Goal: Task Accomplishment & Management: Manage account settings

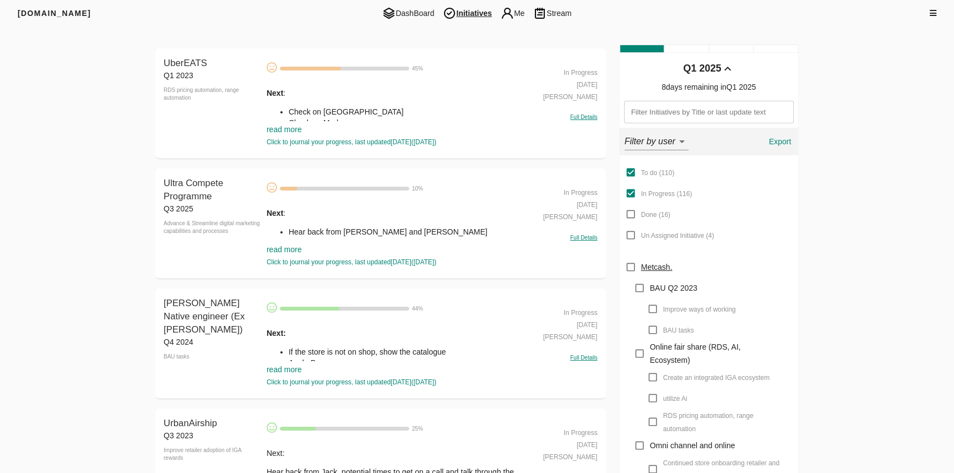
click at [289, 250] on link "read more" at bounding box center [284, 249] width 35 height 9
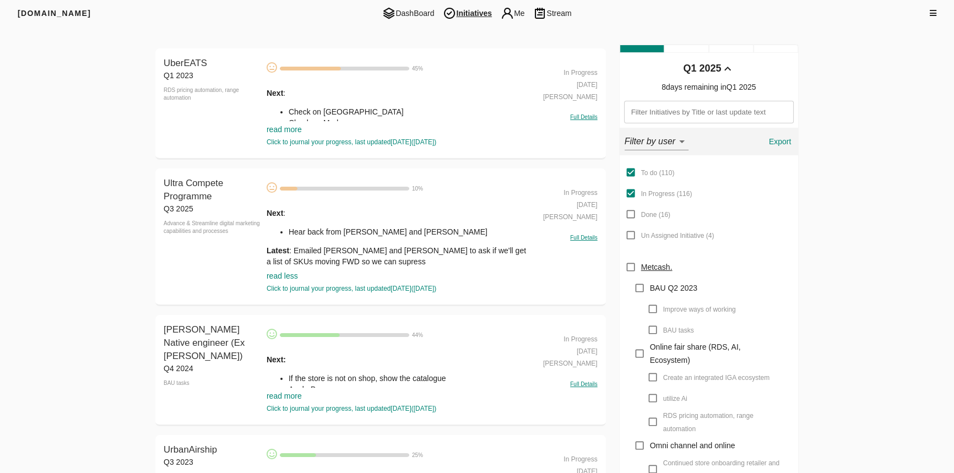
click at [293, 243] on div "Next : Hear back from Denise and Steph Latest : Emailed Denise and Steph to ask…" at bounding box center [397, 237] width 260 height 59
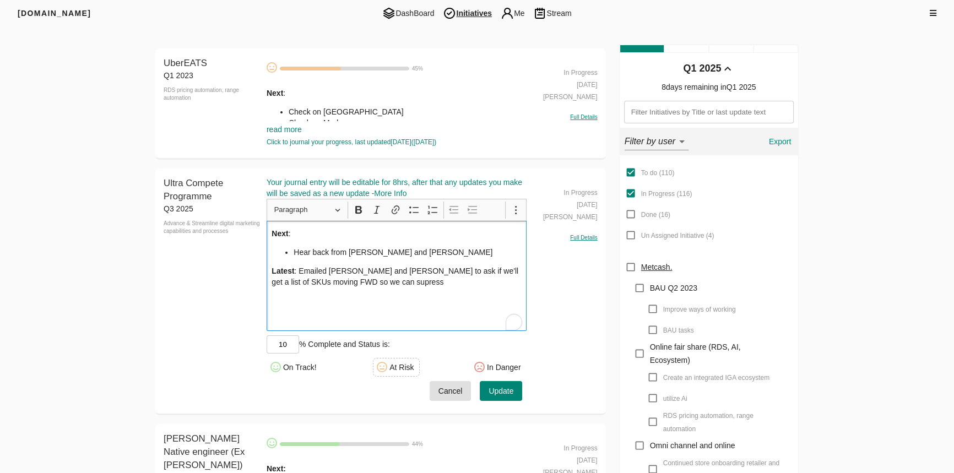
drag, startPoint x: 287, startPoint y: 247, endPoint x: 303, endPoint y: 250, distance: 16.3
click at [294, 247] on li "Hear back from [PERSON_NAME] and [PERSON_NAME]" at bounding box center [408, 252] width 228 height 11
drag, startPoint x: 292, startPoint y: 253, endPoint x: 297, endPoint y: 253, distance: 5.5
click at [292, 252] on ul "Hear back from [PERSON_NAME] and [PERSON_NAME]" at bounding box center [396, 252] width 250 height 11
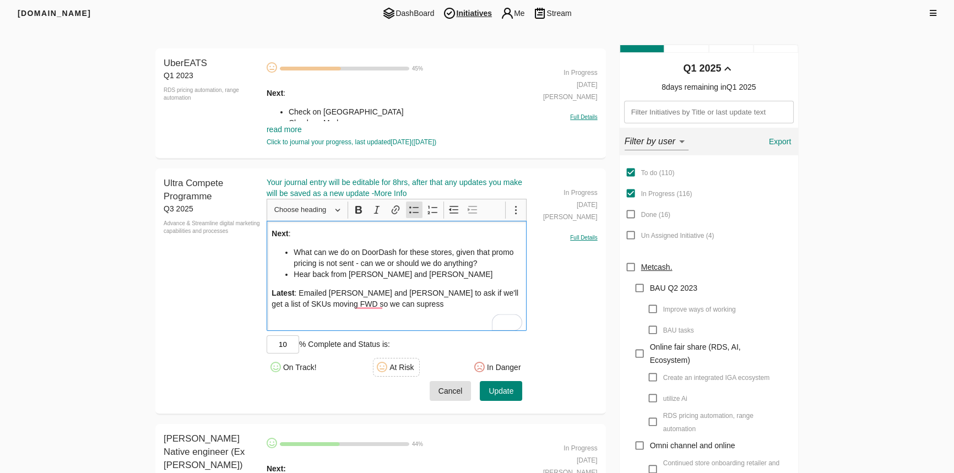
click at [495, 388] on span "Update" at bounding box center [500, 391] width 25 height 14
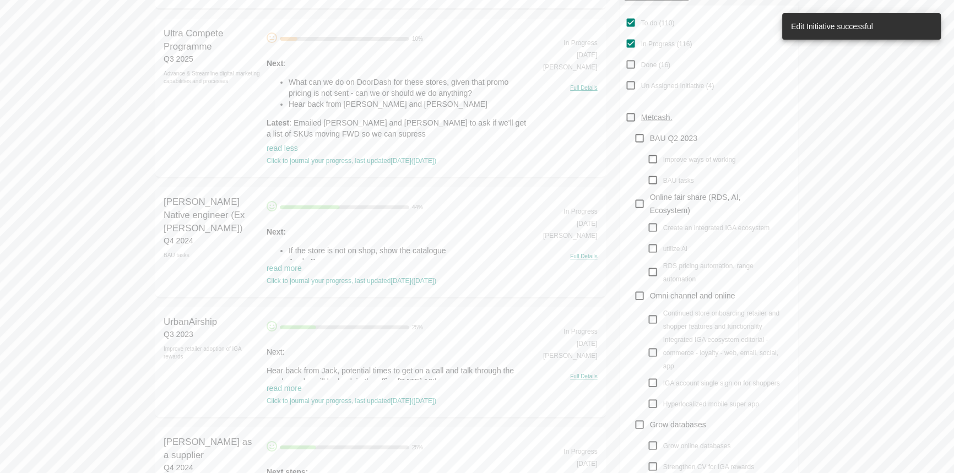
click at [337, 99] on li "What can we do on DoorDash for these stores, given that promo pricing is not se…" at bounding box center [408, 88] width 238 height 22
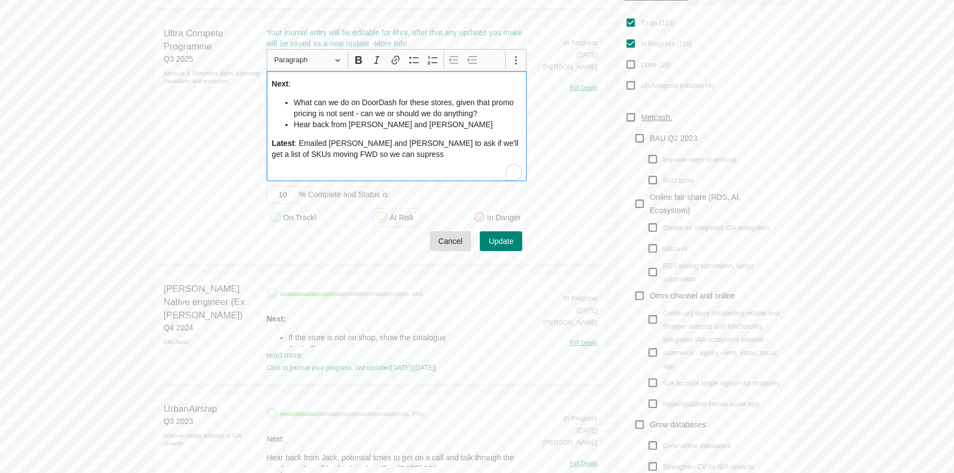
scroll to position [0, 0]
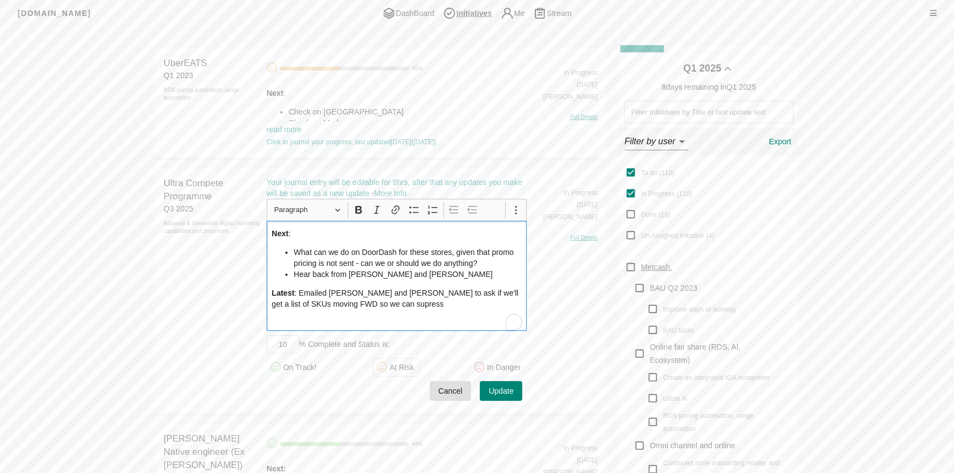
click at [343, 234] on p "Next :" at bounding box center [396, 233] width 250 height 11
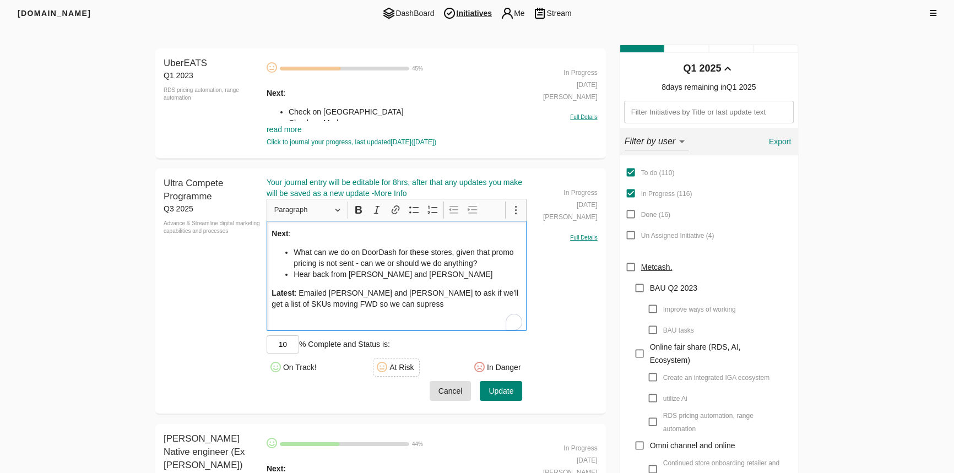
click at [396, 303] on p "Latest : Emailed Denise and Steph to ask if we'll get a list of SKUs moving FWD…" at bounding box center [396, 298] width 250 height 22
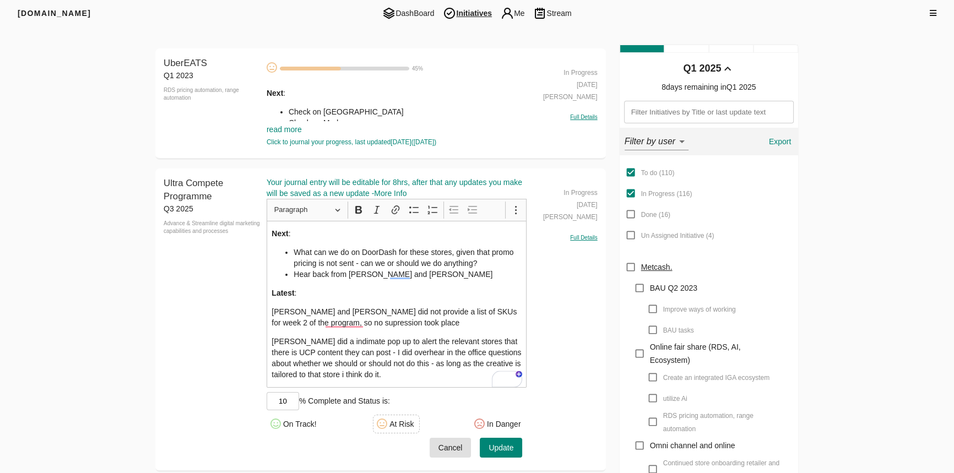
click at [290, 420] on div "On Track!" at bounding box center [300, 424] width 34 height 11
click at [404, 416] on div "At Risk" at bounding box center [396, 424] width 47 height 19
click at [493, 438] on button "Update" at bounding box center [501, 448] width 42 height 20
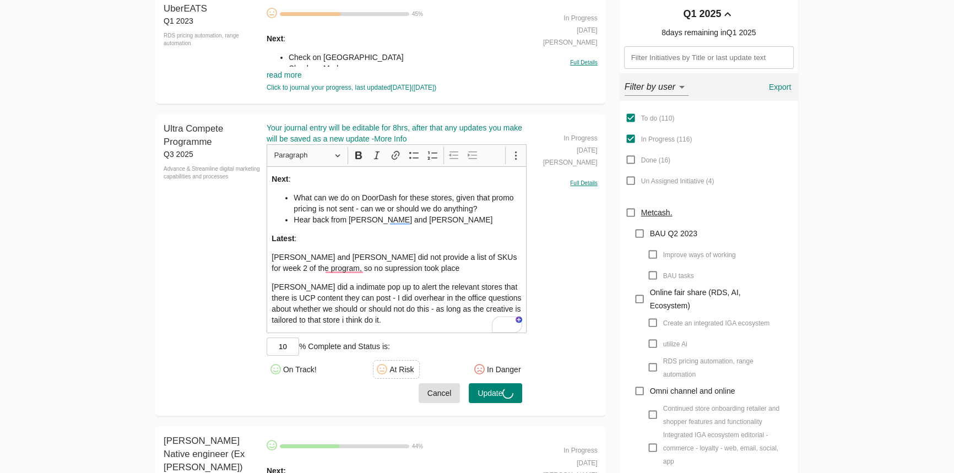
scroll to position [150, 0]
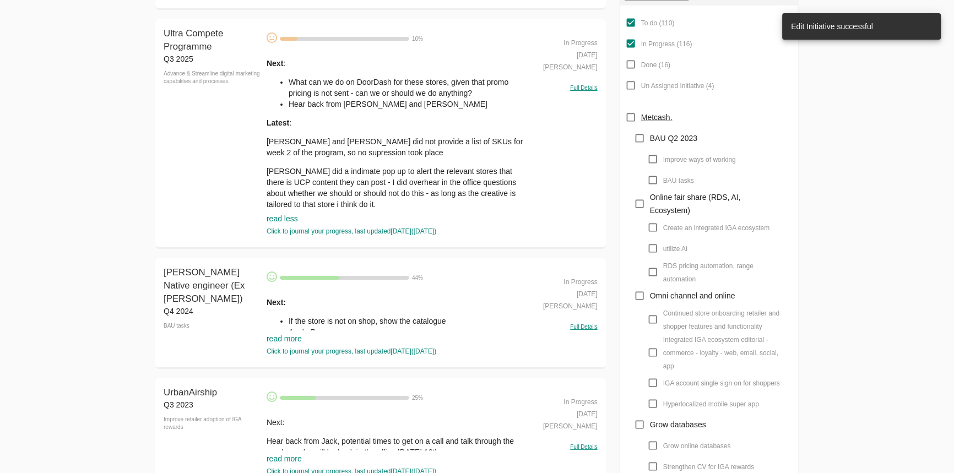
click at [413, 330] on li "Apple Pay" at bounding box center [408, 332] width 238 height 11
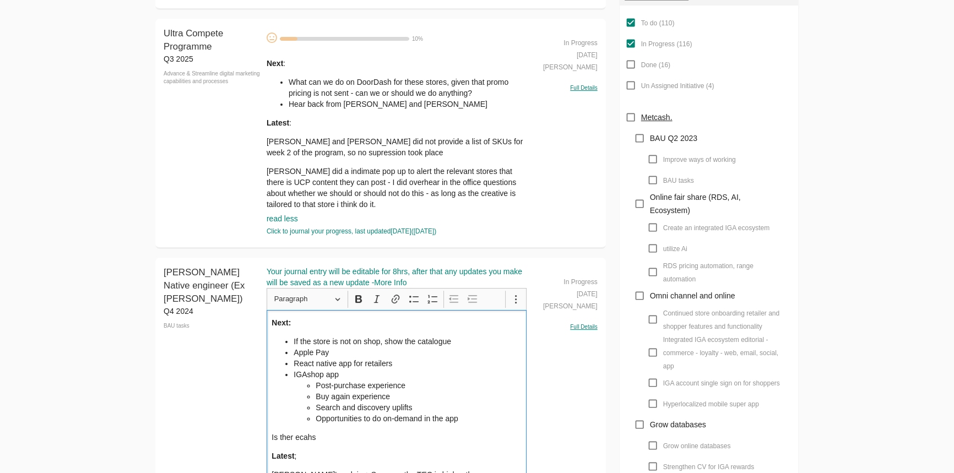
drag, startPoint x: 289, startPoint y: 335, endPoint x: 306, endPoint y: 336, distance: 16.5
click at [290, 336] on ul "If the store is not on shop, show the catalogue Apple Pay React native app for …" at bounding box center [396, 380] width 250 height 88
click at [348, 319] on p "Next:" at bounding box center [396, 322] width 250 height 11
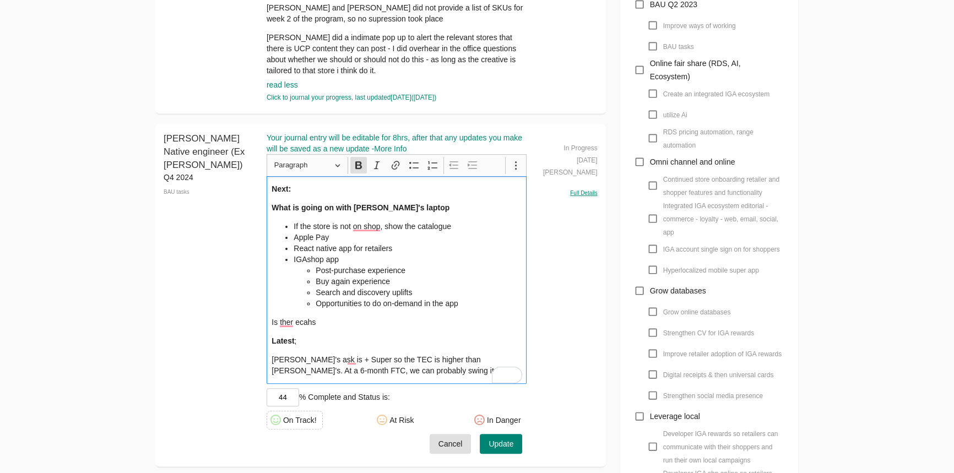
scroll to position [300, 0]
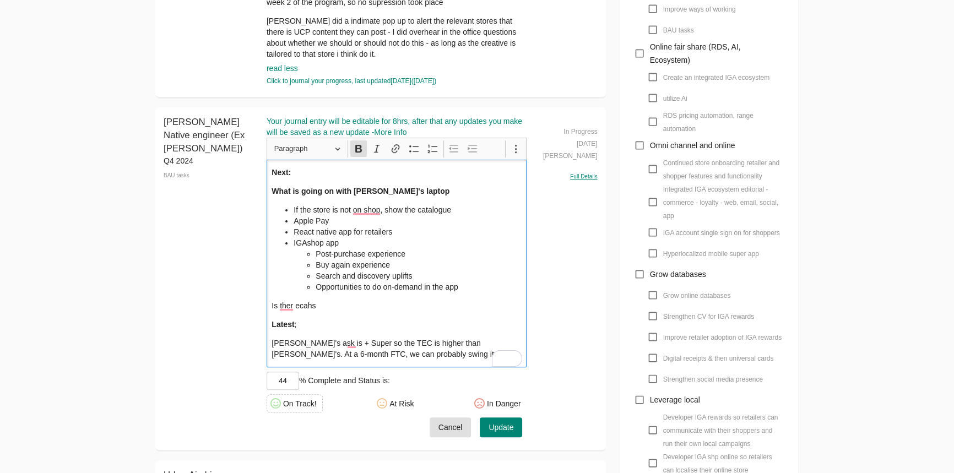
click at [463, 199] on div "Next: What is going on with Yong's laptop If the store is not on shop, show the…" at bounding box center [397, 264] width 260 height 208
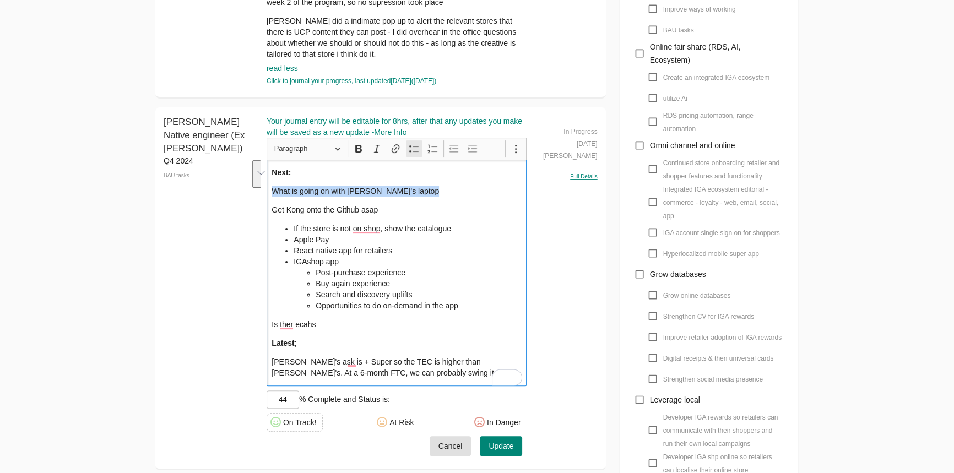
click at [414, 152] on icon "Editor toolbar" at bounding box center [413, 148] width 9 height 7
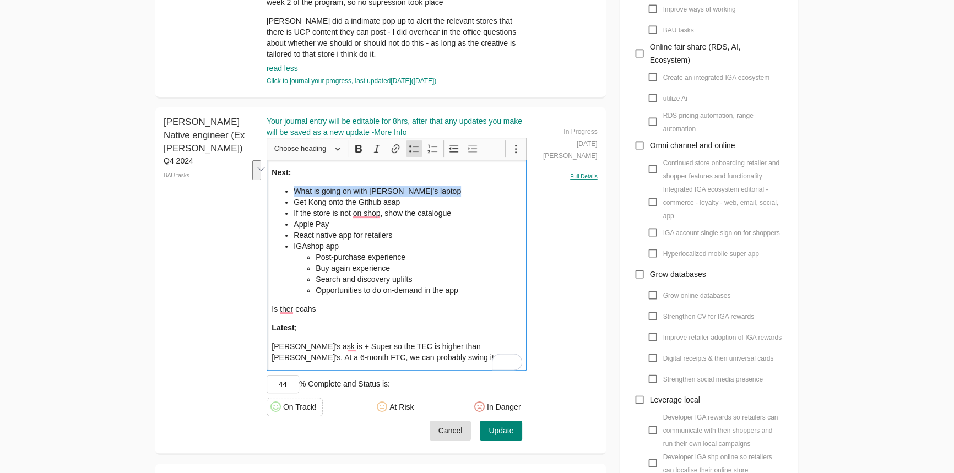
click at [412, 201] on li "Get Kong onto the Github asap" at bounding box center [408, 202] width 228 height 11
click at [511, 431] on span "Update" at bounding box center [500, 431] width 25 height 14
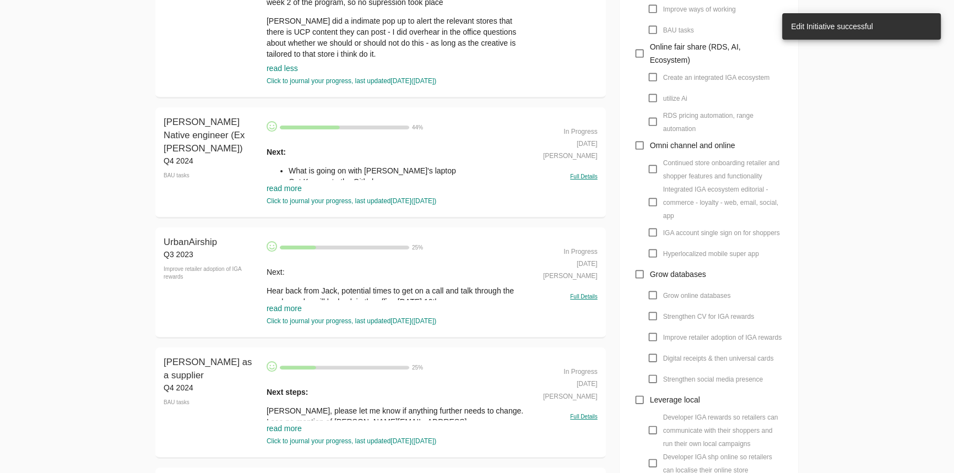
click at [287, 298] on p "Hear back from Jack, potential times to get on a call and talk through the numb…" at bounding box center [397, 296] width 260 height 22
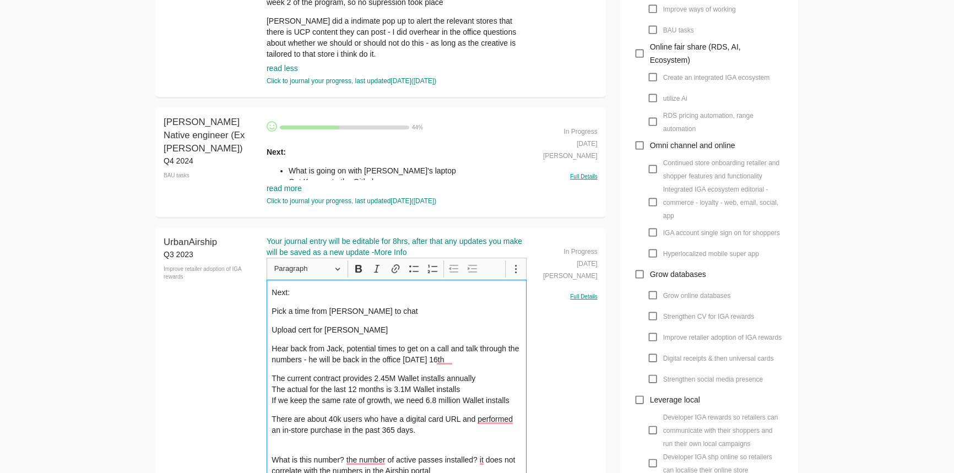
click at [388, 352] on p "Hear back from Jack, potential times to get on a call and talk through the numb…" at bounding box center [396, 354] width 250 height 22
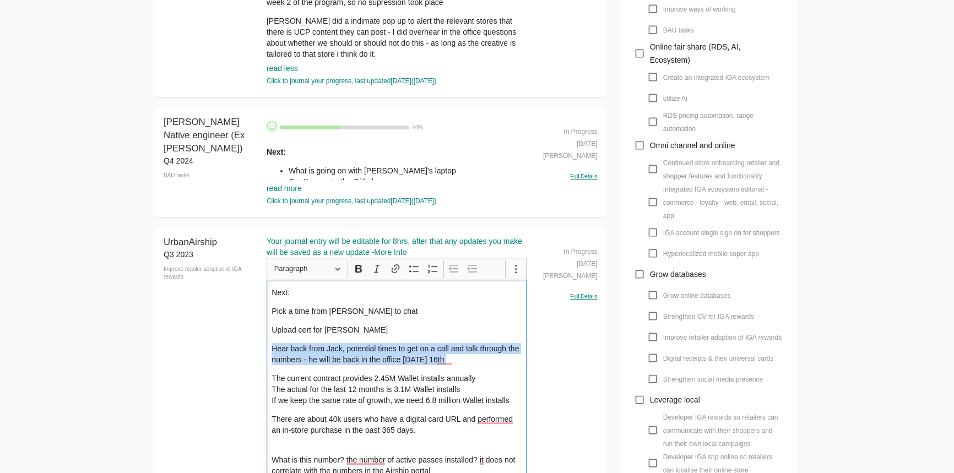
click at [388, 352] on p "Hear back from Jack, potential times to get on a call and talk through the numb…" at bounding box center [396, 354] width 250 height 22
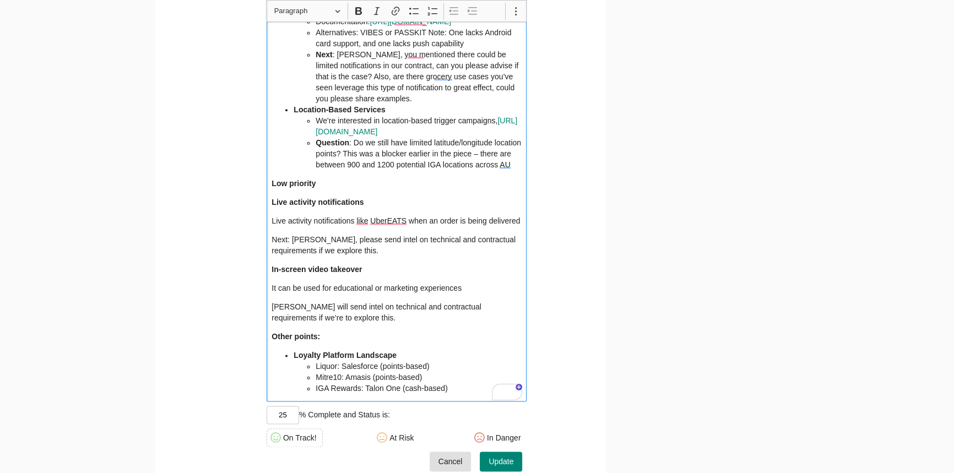
scroll to position [1952, 0]
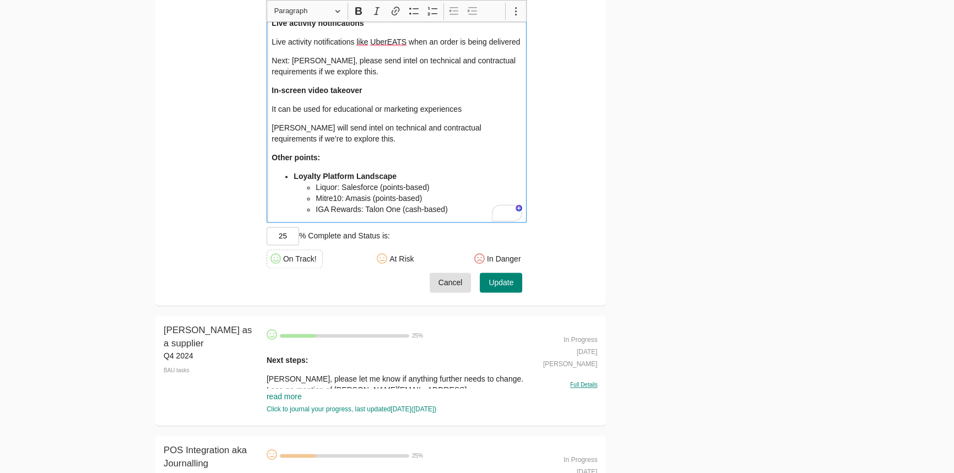
click at [490, 287] on span "Update" at bounding box center [500, 283] width 25 height 14
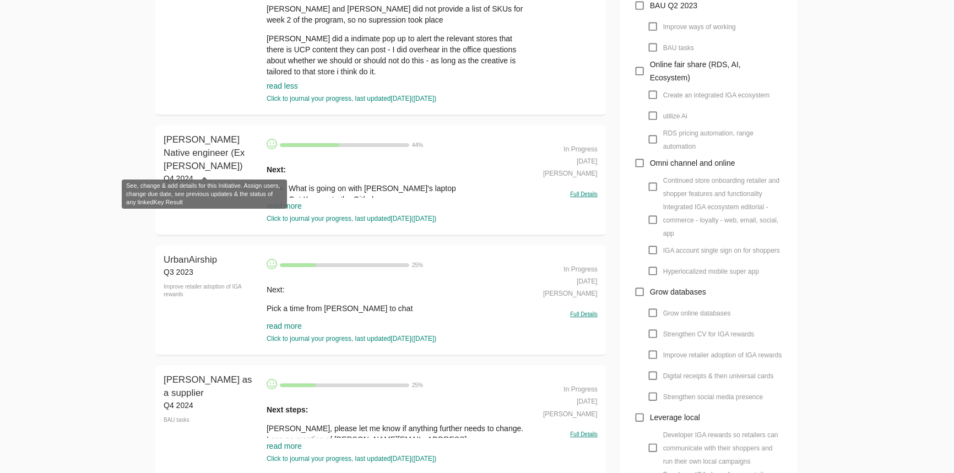
scroll to position [300, 0]
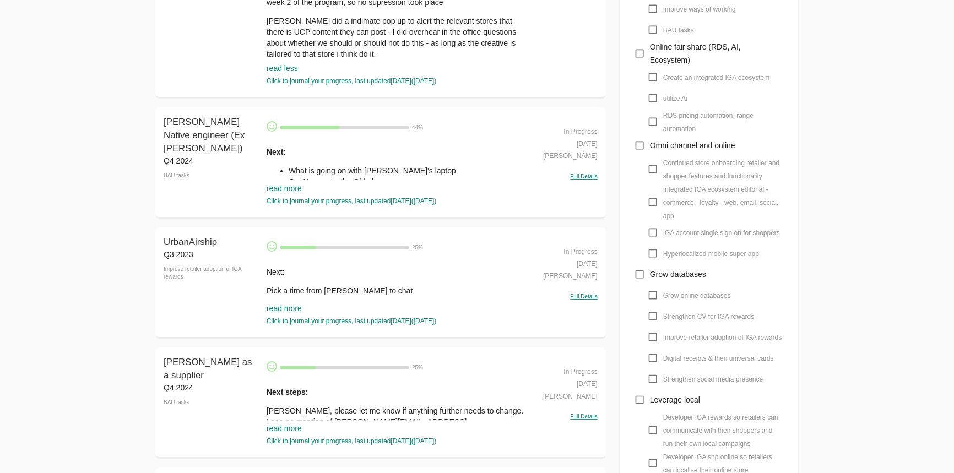
click at [287, 310] on link "read more" at bounding box center [284, 308] width 35 height 9
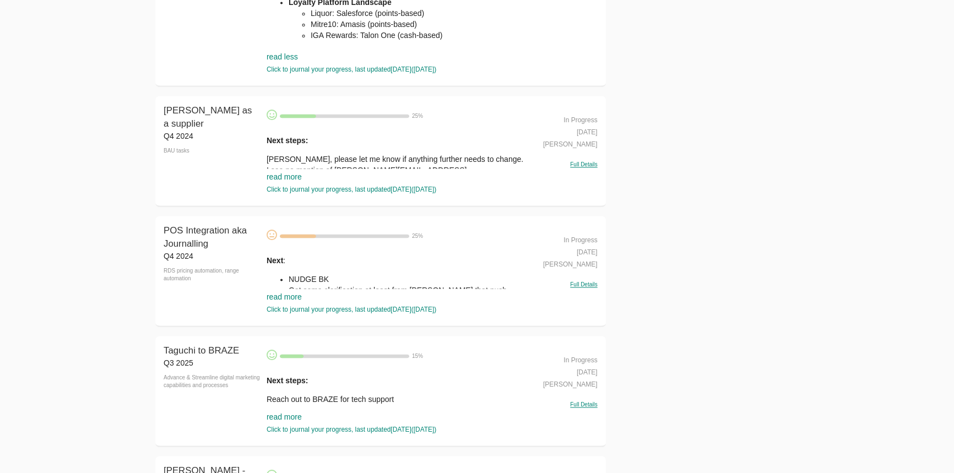
scroll to position [2102, 0]
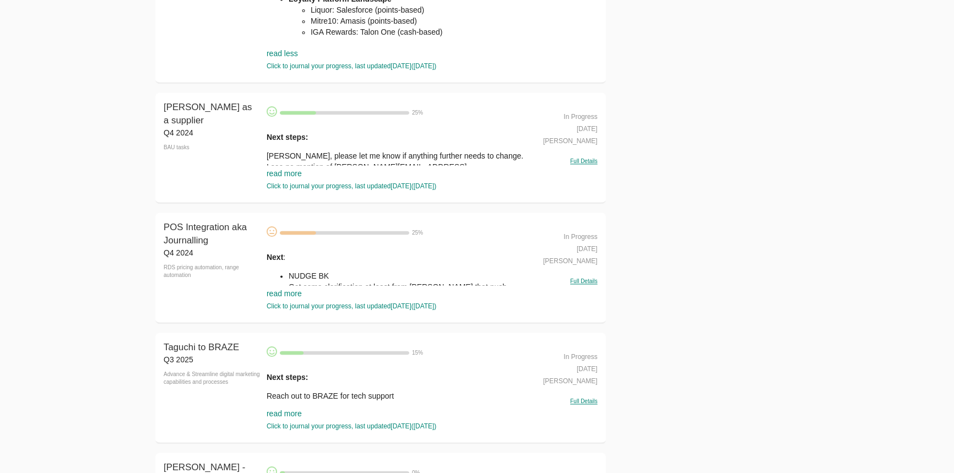
click at [287, 178] on link "read more" at bounding box center [284, 173] width 35 height 9
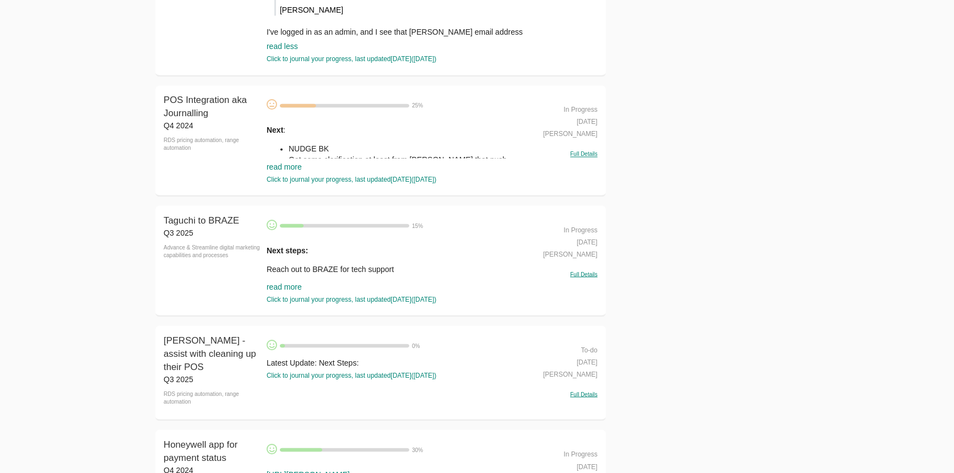
scroll to position [2453, 0]
click at [289, 170] on link "read more" at bounding box center [284, 165] width 35 height 9
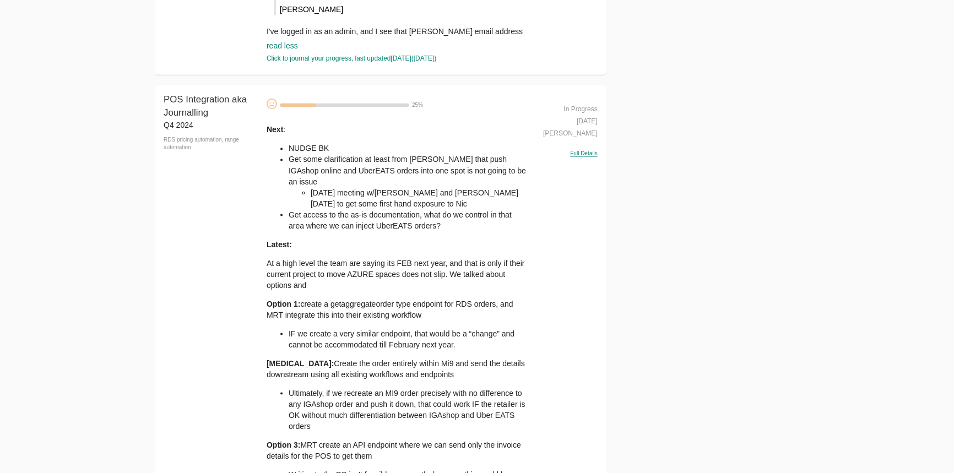
click at [292, 165] on li "Get some clarification at least from Romeos that push IGAshop online and UberEA…" at bounding box center [408, 181] width 238 height 55
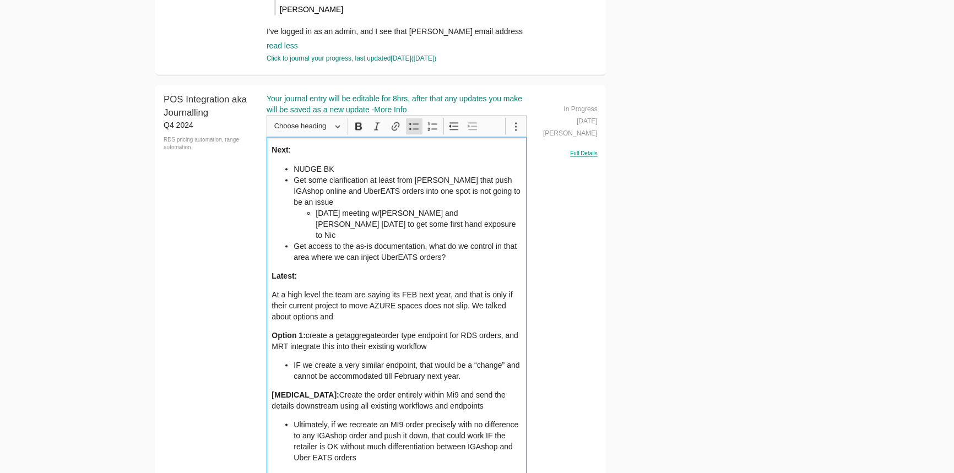
click at [297, 172] on li "NUDGE BK" at bounding box center [408, 168] width 228 height 11
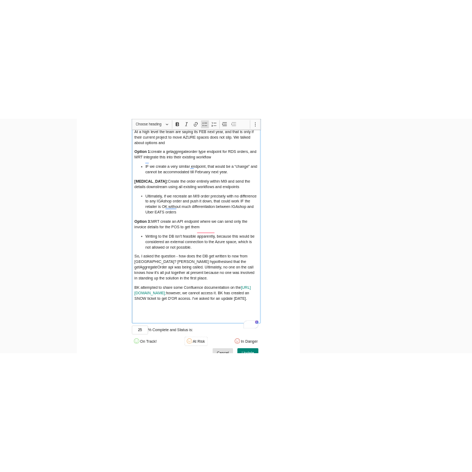
scroll to position [2803, 0]
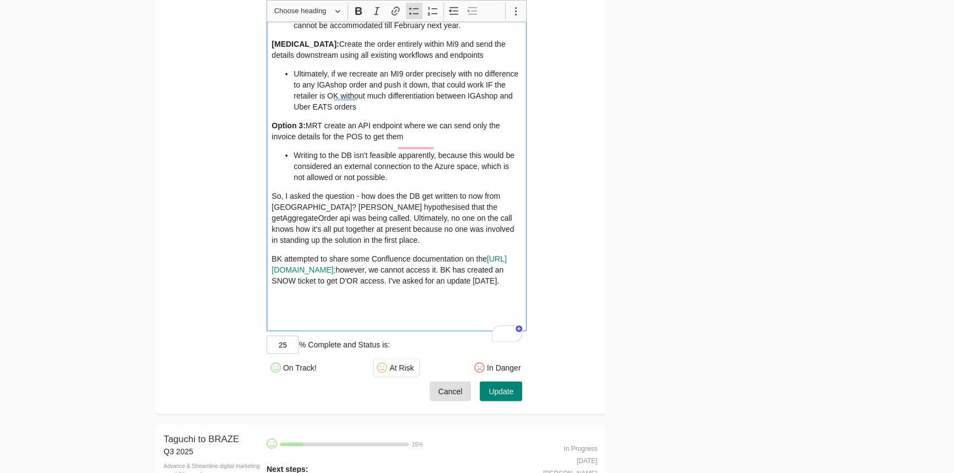
click at [515, 396] on button "Update" at bounding box center [501, 392] width 42 height 20
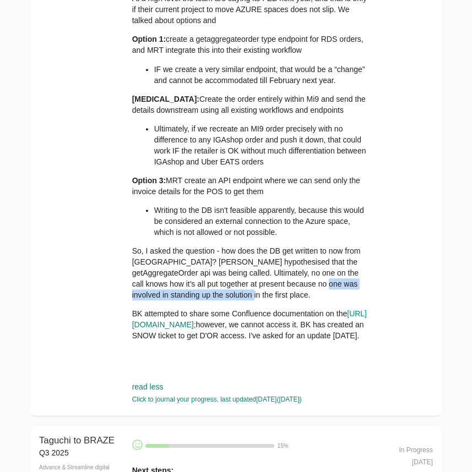
click at [311, 276] on p "So, I asked the question - how does the DB get written to now from [GEOGRAPHIC_…" at bounding box center [250, 273] width 236 height 55
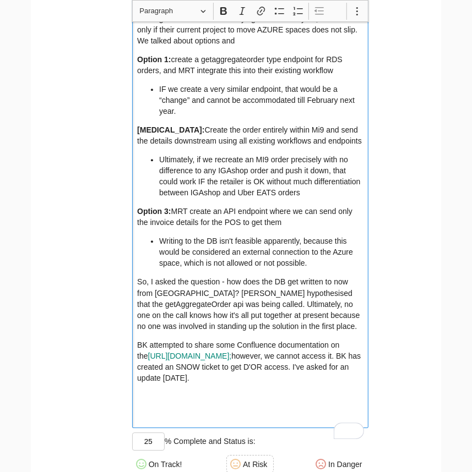
click at [437, 133] on div "POS Integration aka Journalling Q4 2024 RDS pricing automation, range automatio…" at bounding box center [236, 161] width 410 height 704
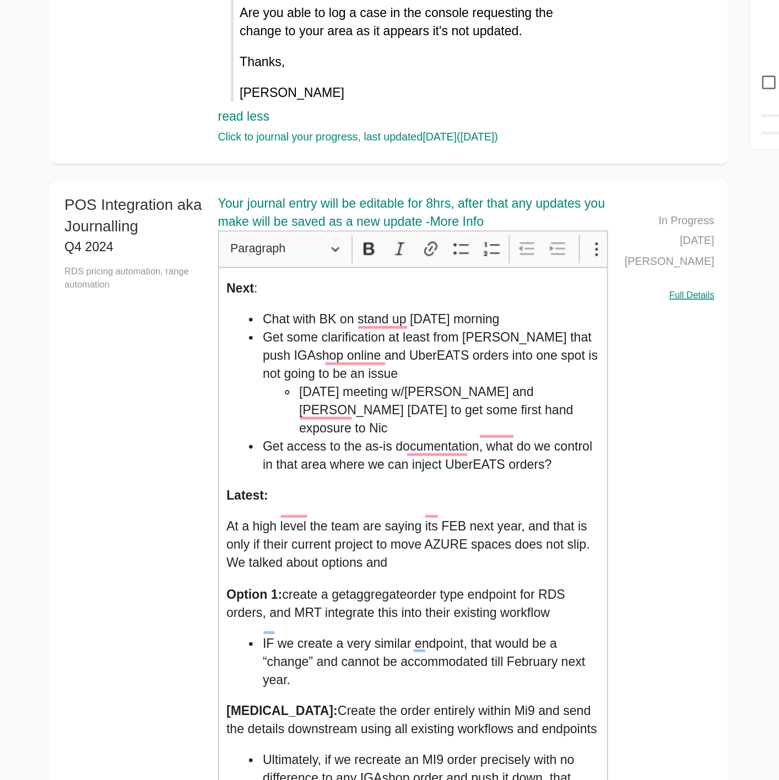
scroll to position [2503, 0]
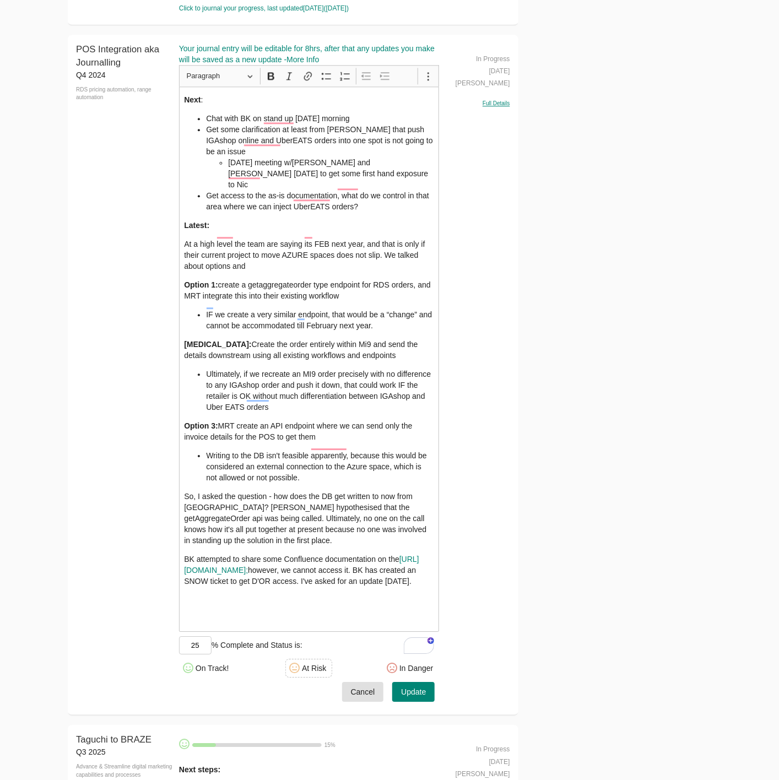
click at [376, 472] on button "Cancel" at bounding box center [363, 692] width 42 height 20
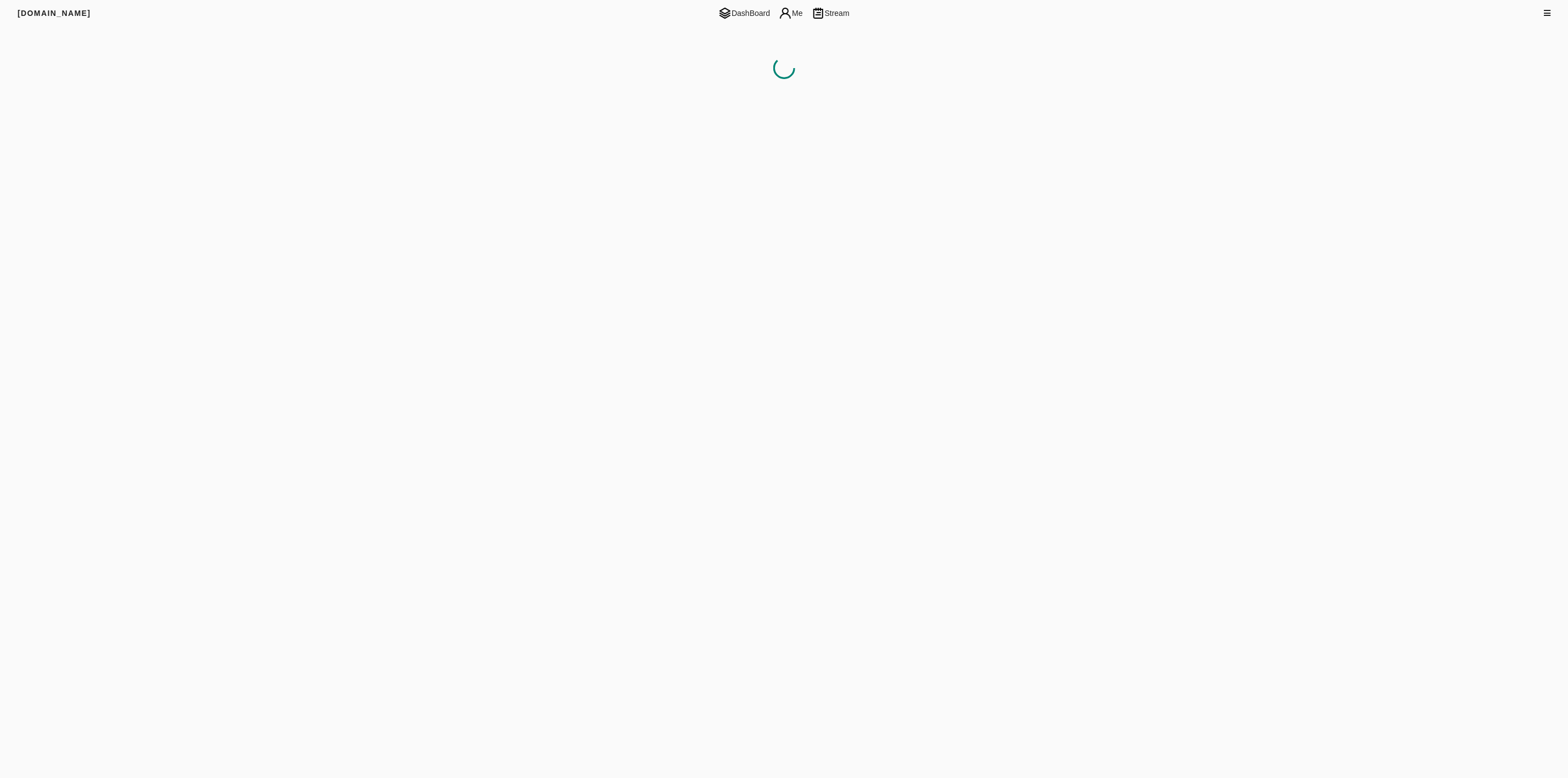
click at [945, 160] on html "[DOMAIN_NAME] DashBoard Me Stream Filters Q1 2025" at bounding box center [784, 393] width 1568 height 786
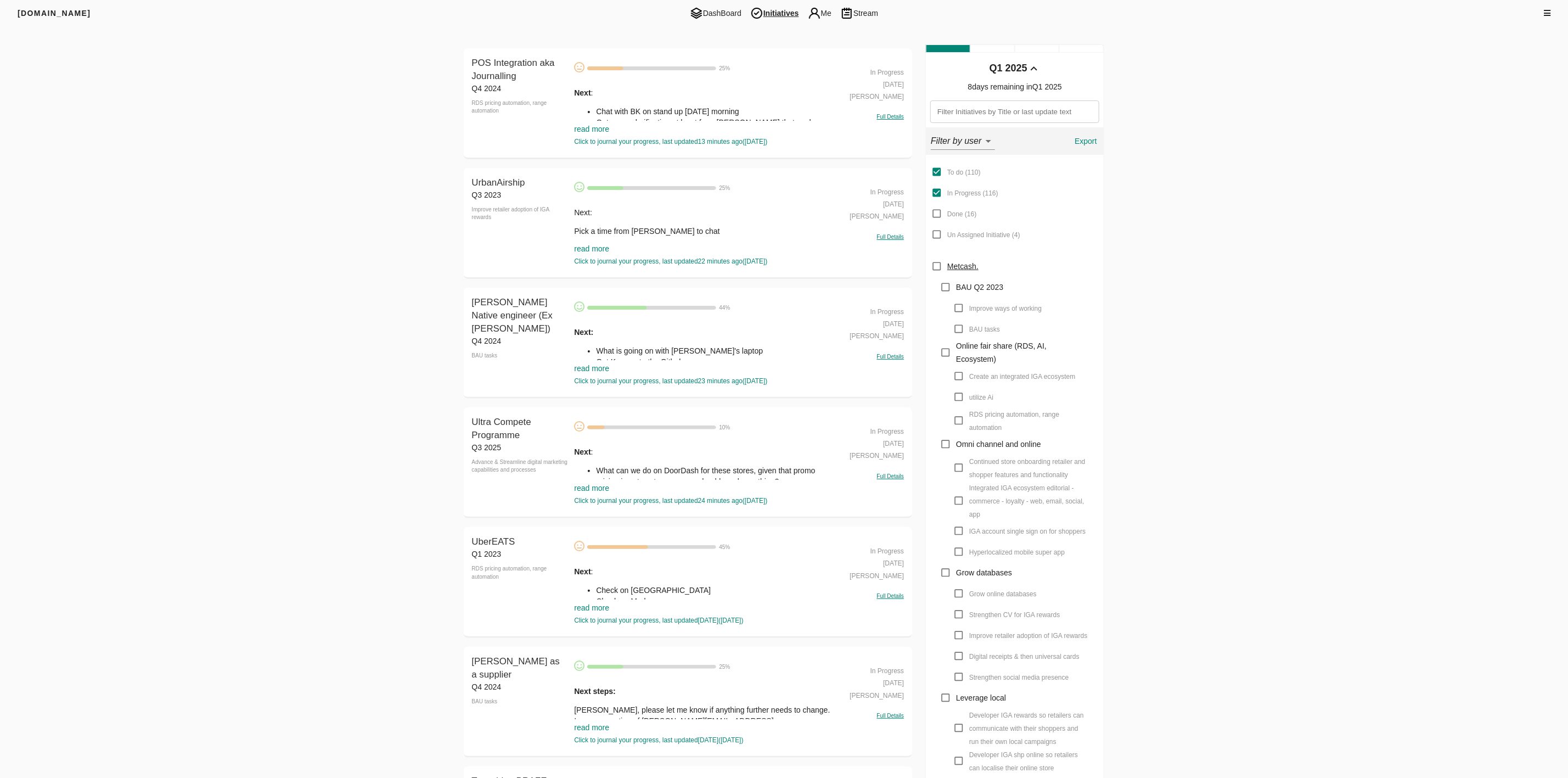
drag, startPoint x: 1272, startPoint y: 520, endPoint x: 1264, endPoint y: 513, distance: 10.6
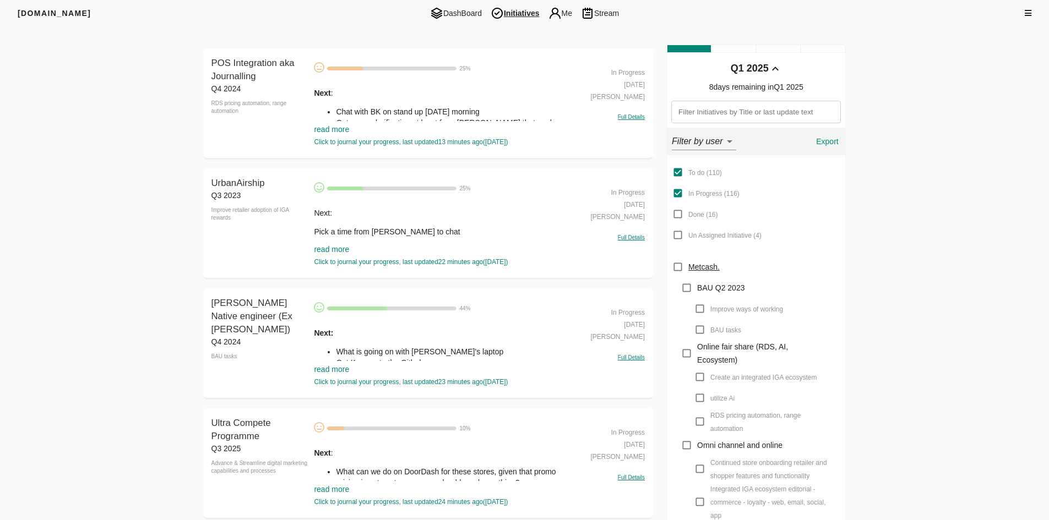
click at [344, 127] on link "read more" at bounding box center [331, 129] width 35 height 9
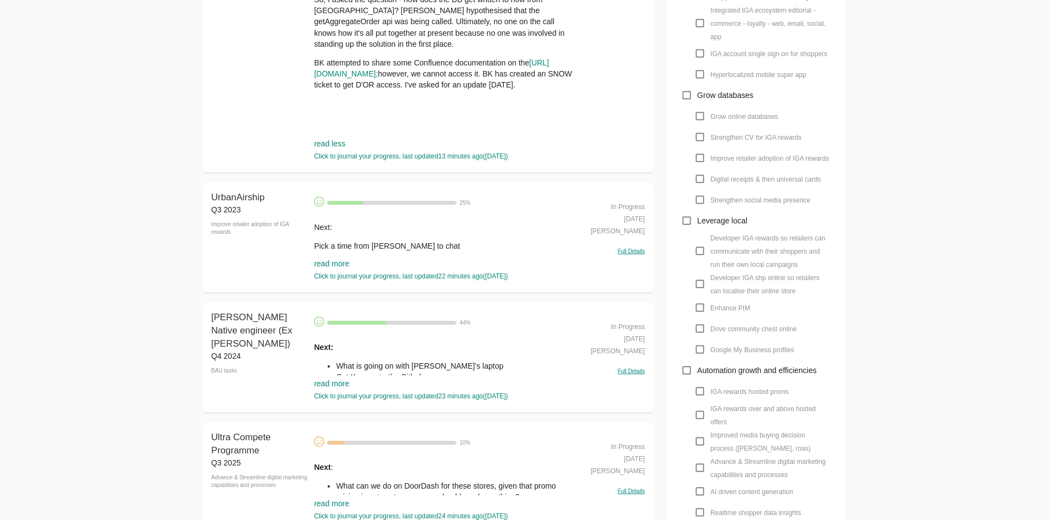
scroll to position [661, 0]
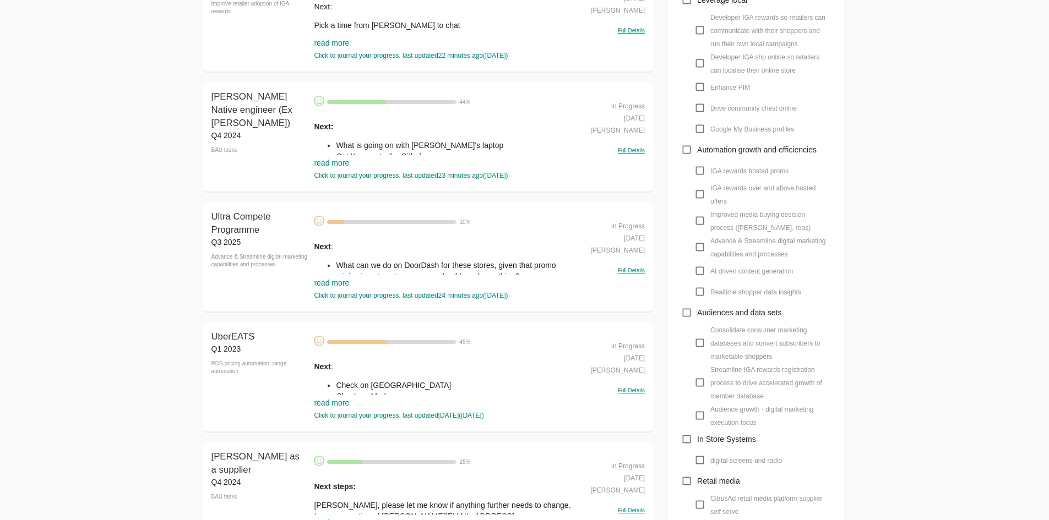
scroll to position [771, 0]
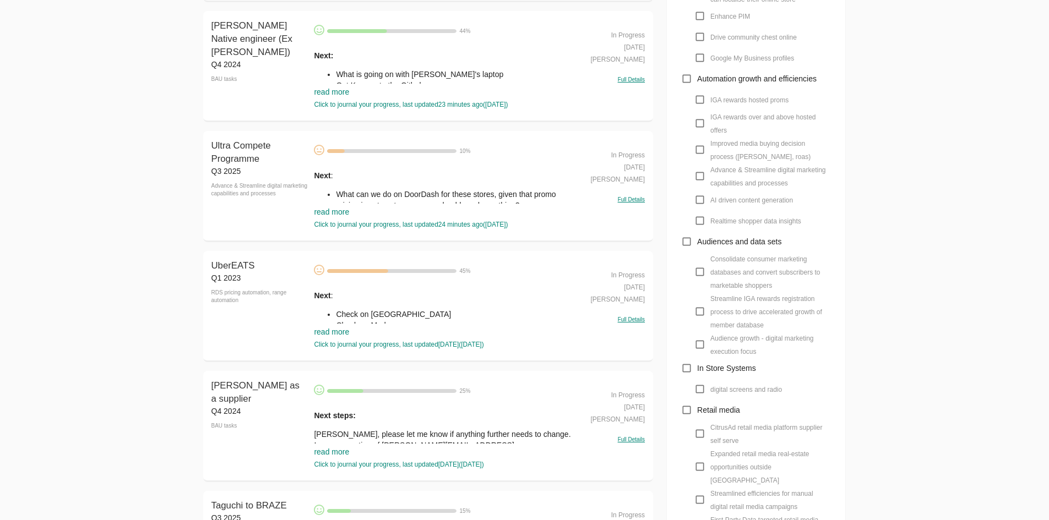
click at [336, 333] on link "read more" at bounding box center [331, 332] width 35 height 9
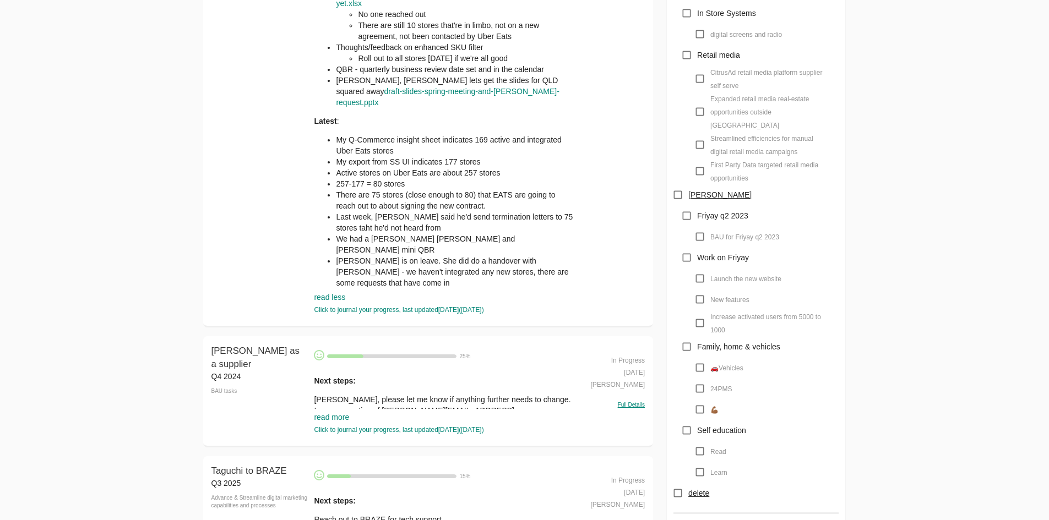
scroll to position [1267, 0]
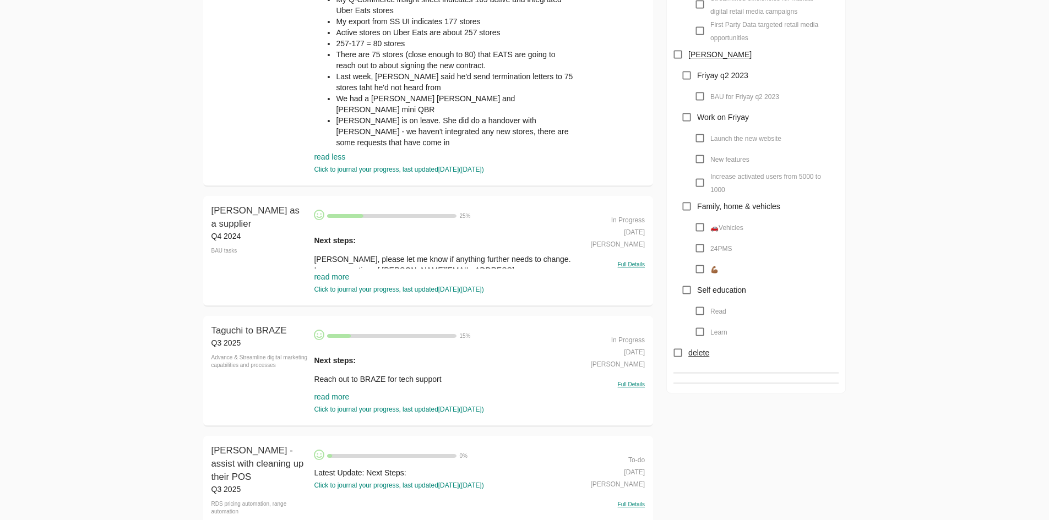
click at [340, 281] on link "read more" at bounding box center [331, 277] width 35 height 9
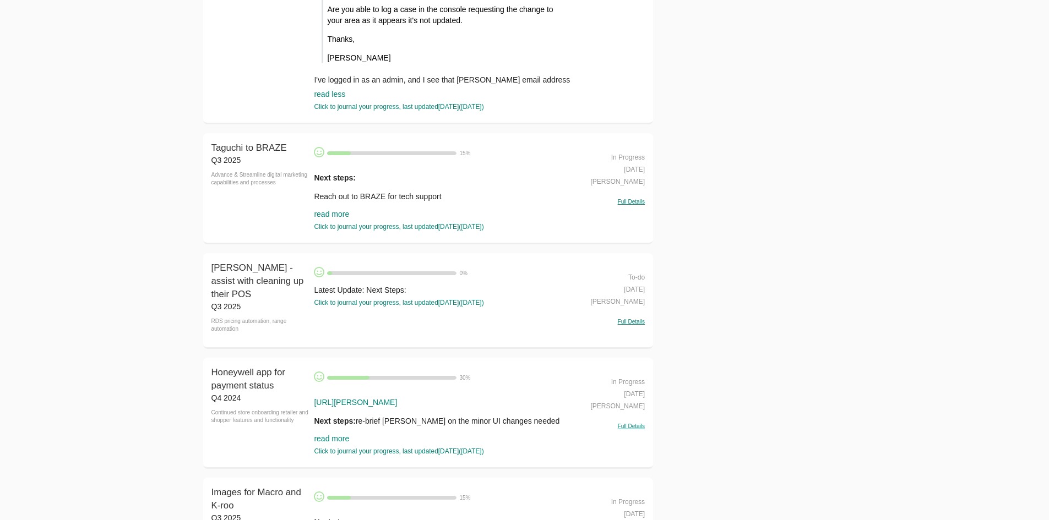
scroll to position [1707, 0]
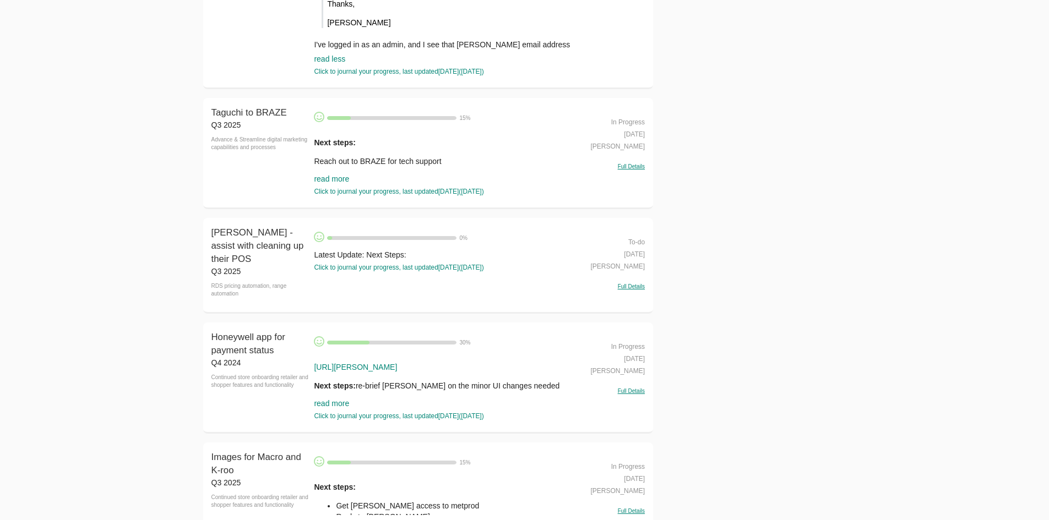
click at [340, 182] on link "read more" at bounding box center [331, 179] width 35 height 9
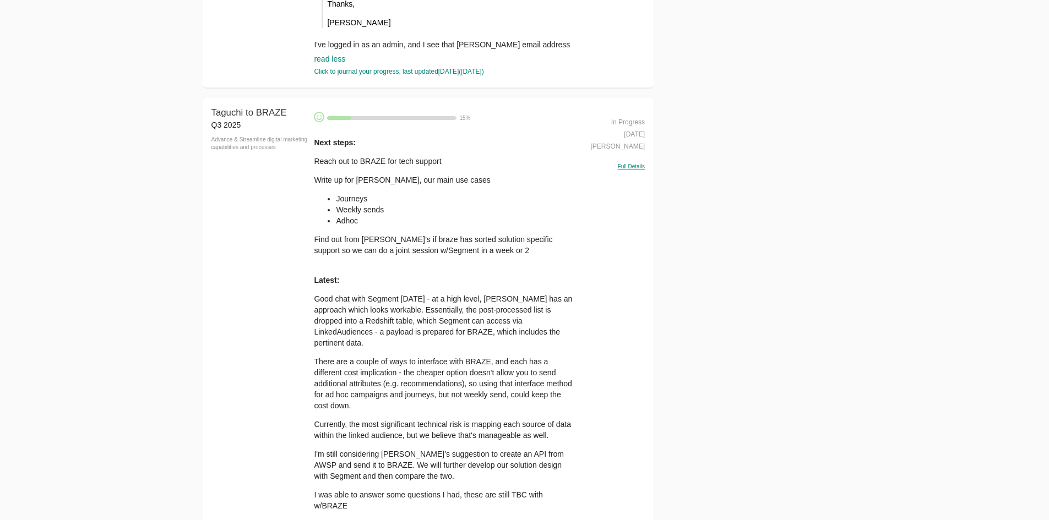
click at [340, 182] on p "Write up for Anir, our main use cases" at bounding box center [444, 180] width 260 height 11
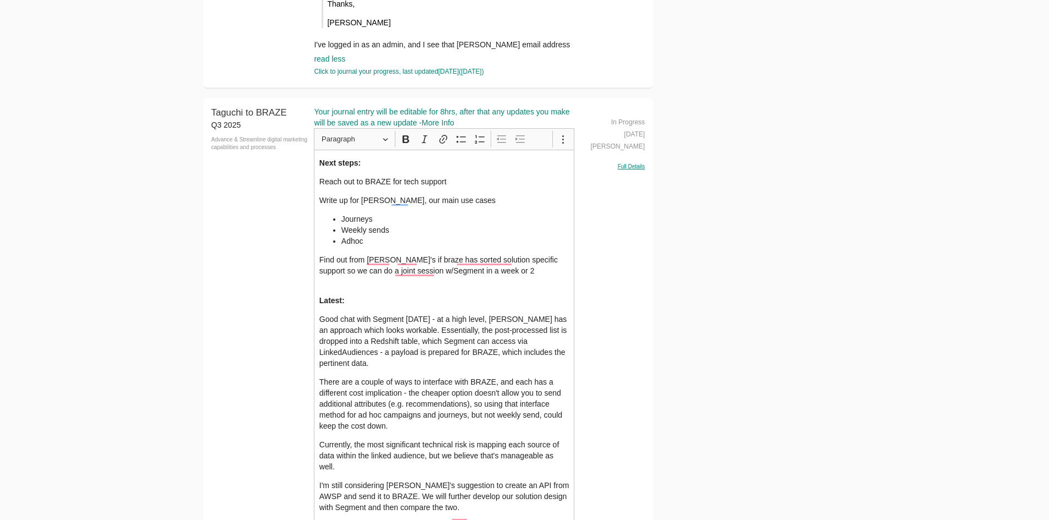
click at [468, 220] on li "Journeys" at bounding box center [455, 219] width 228 height 11
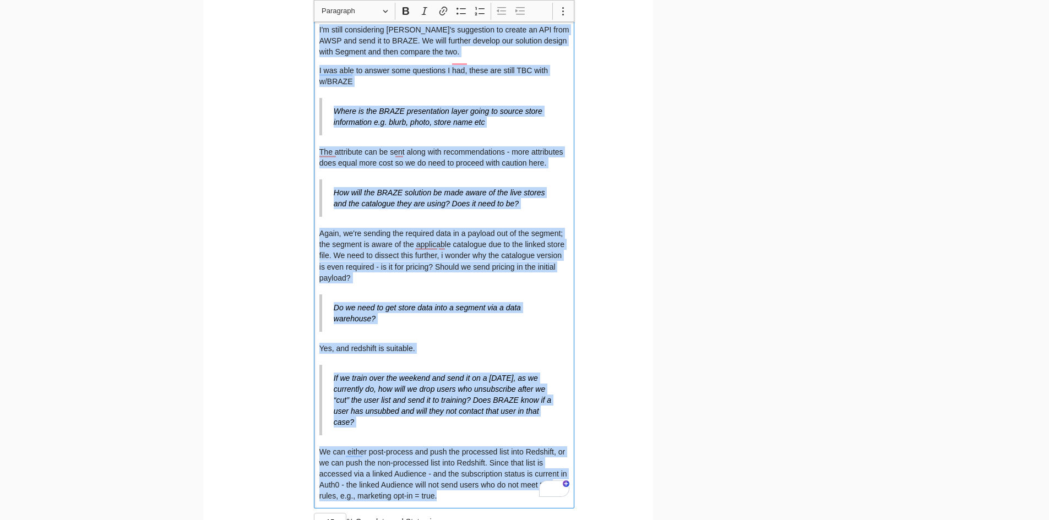
scroll to position [2258, 0]
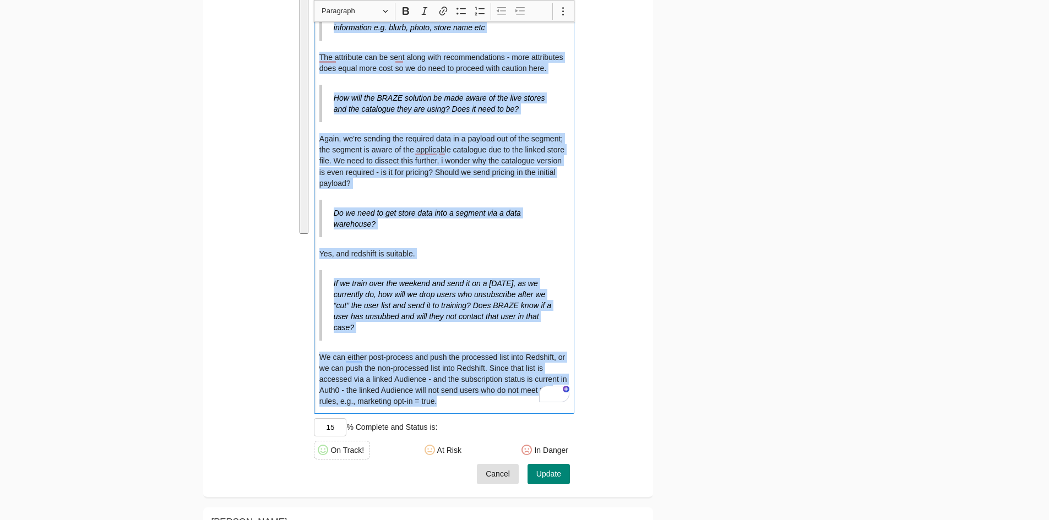
drag, startPoint x: 320, startPoint y: 320, endPoint x: 485, endPoint y: 403, distance: 184.2
click at [485, 403] on div "Next steps: Reach out to BRAZE for tech support Write up for Anir, our main use…" at bounding box center [444, 6] width 260 height 815
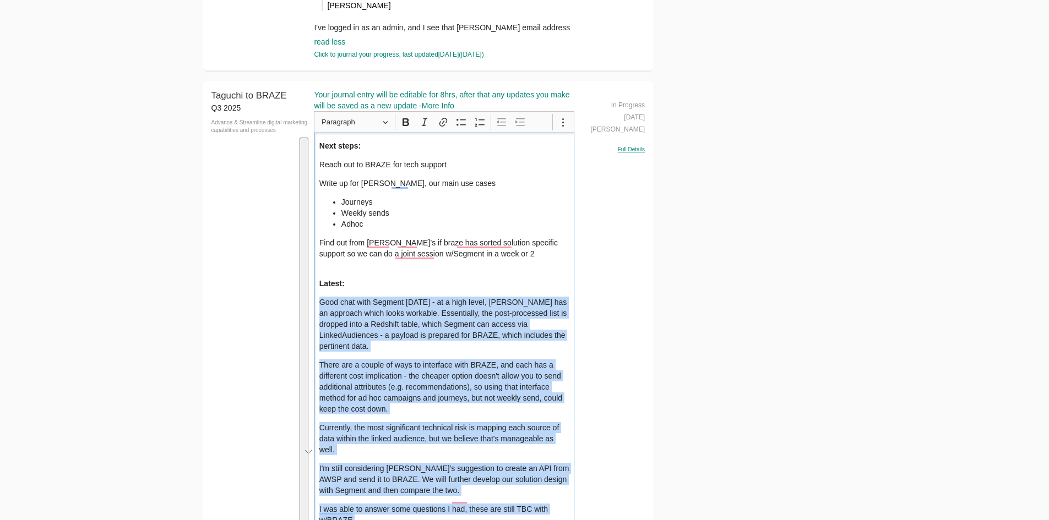
scroll to position [1707, 0]
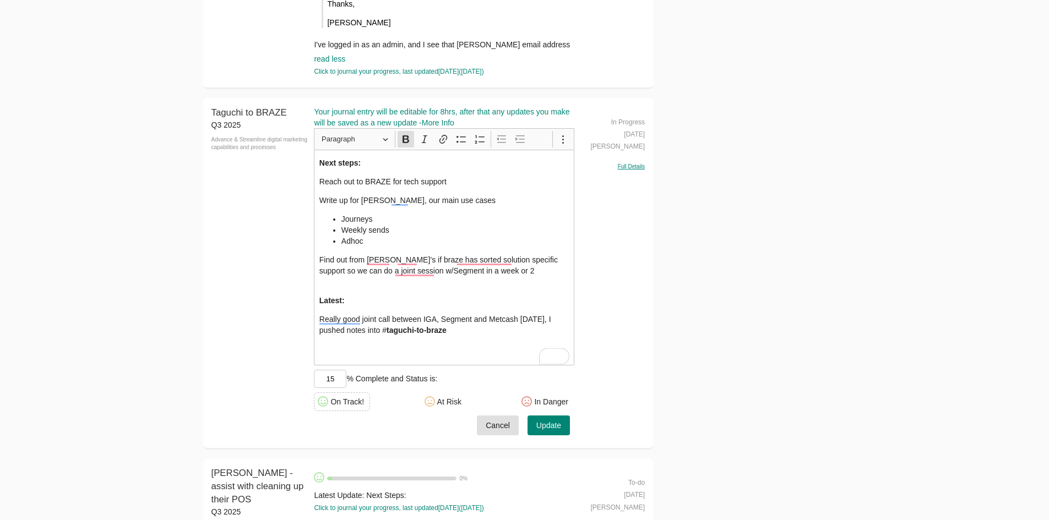
drag, startPoint x: 514, startPoint y: 301, endPoint x: 507, endPoint y: 310, distance: 12.1
click at [514, 301] on p "Latest:" at bounding box center [444, 300] width 250 height 11
click at [431, 341] on p "Really good joint call between IGA, Segment and Metcash today, I pushed notes i…" at bounding box center [444, 336] width 250 height 44
click at [431, 340] on p "Really good joint call between IGA, Segment and Metcash today, I pushed notes i…" at bounding box center [444, 336] width 250 height 44
click at [497, 346] on p "Really good joint call between IGA, Segment and Metcash today, I pushed notes i…" at bounding box center [444, 336] width 250 height 44
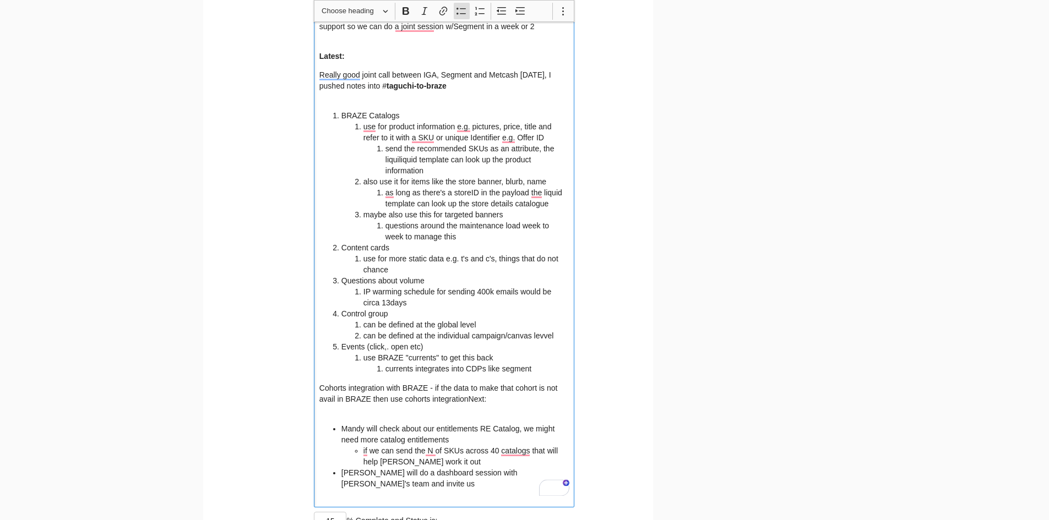
scroll to position [2089, 0]
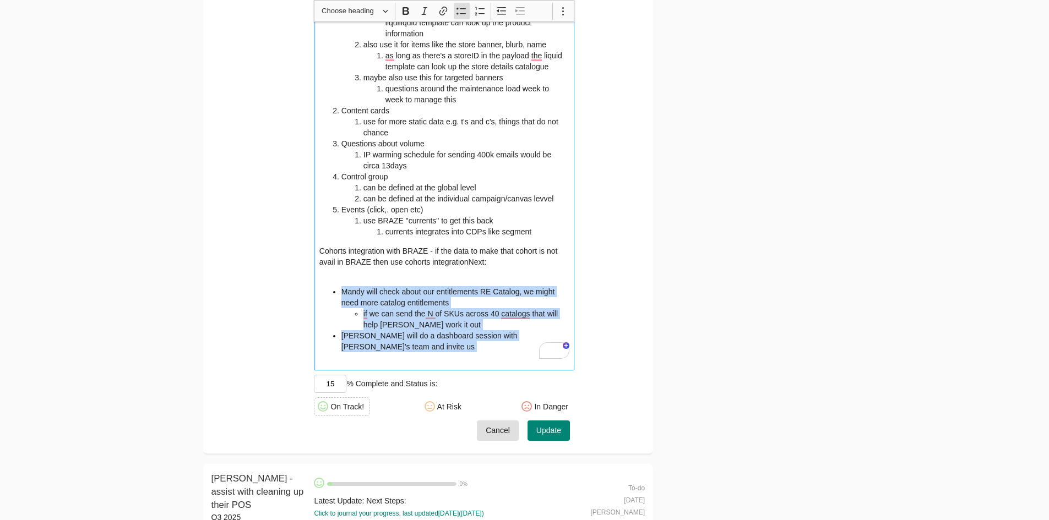
drag, startPoint x: 429, startPoint y: 361, endPoint x: 317, endPoint y: 297, distance: 128.8
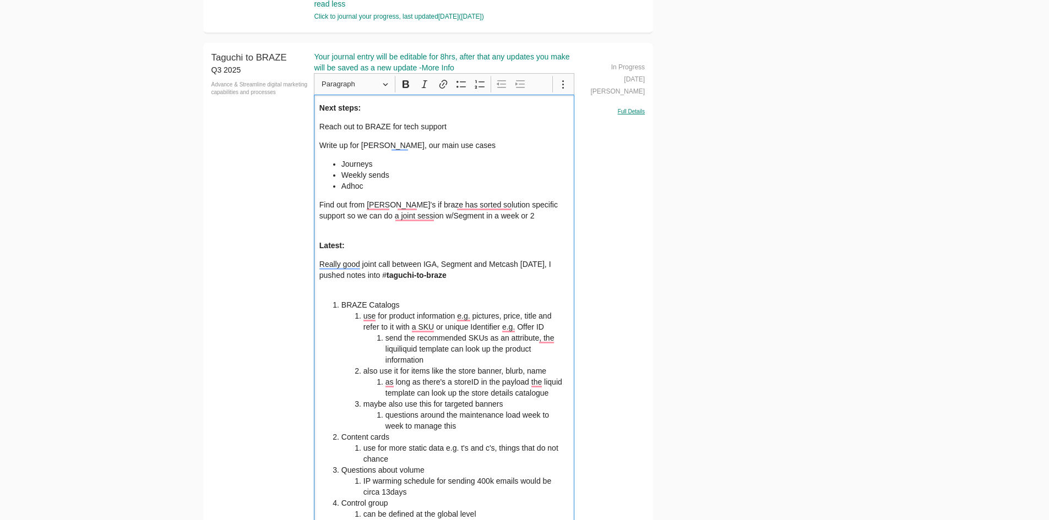
scroll to position [1758, 0]
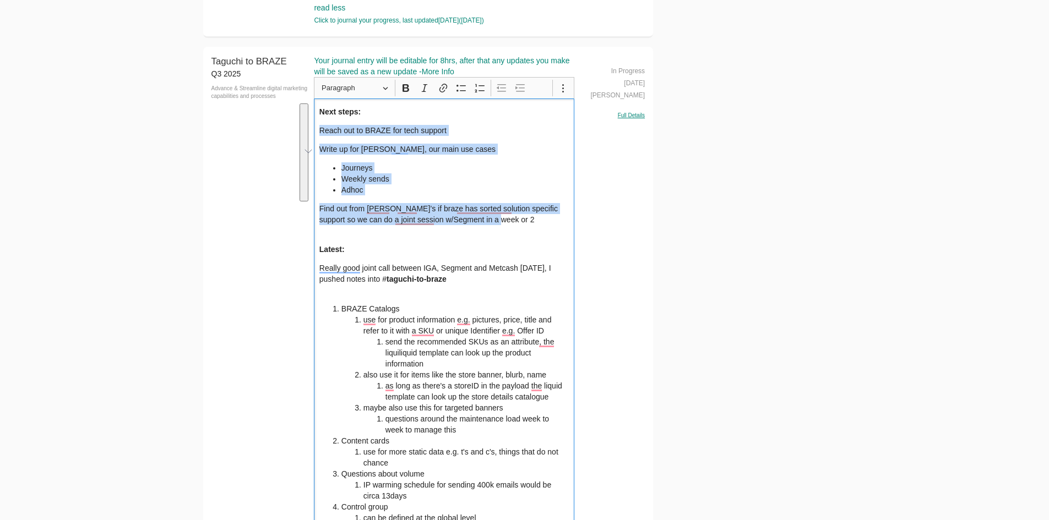
drag, startPoint x: 490, startPoint y: 209, endPoint x: 279, endPoint y: 123, distance: 228.2
click at [279, 123] on div "Taguchi to BRAZE Q3 2025 Advance & Streamline digital marketing capabilities an…" at bounding box center [428, 368] width 450 height 643
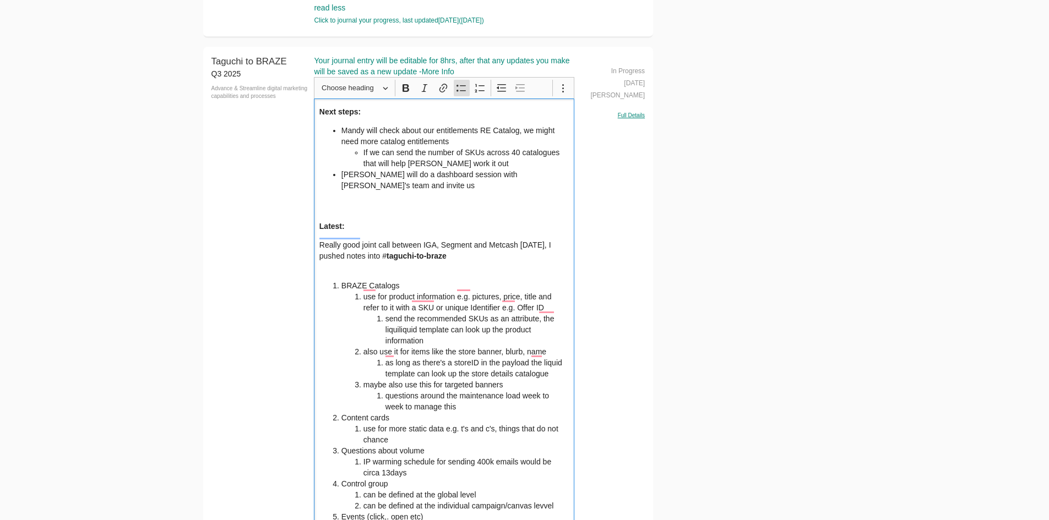
click at [363, 188] on li "[PERSON_NAME] will do a dashboard session with [PERSON_NAME]'s team and invite …" at bounding box center [455, 191] width 228 height 44
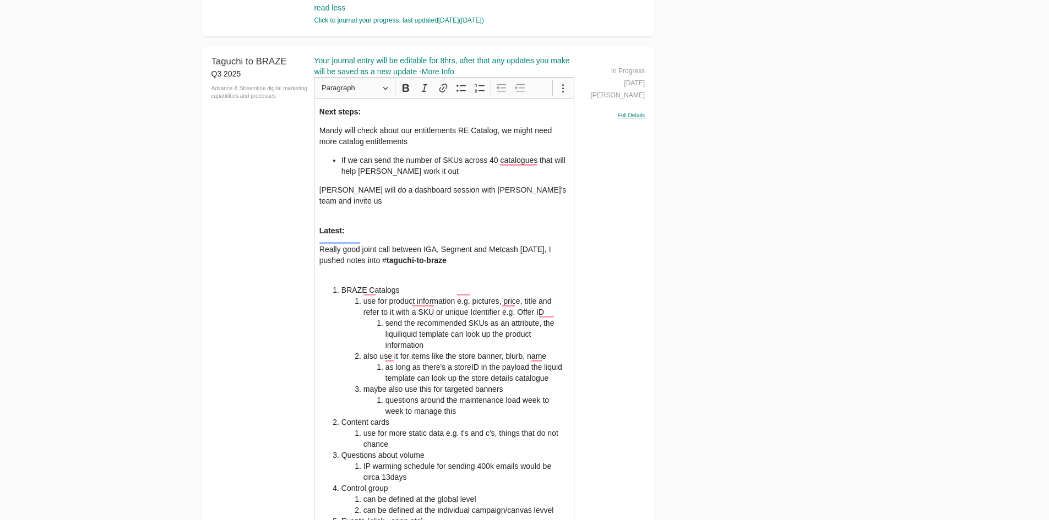
drag, startPoint x: 498, startPoint y: 199, endPoint x: 509, endPoint y: 197, distance: 11.8
click at [498, 199] on p "[PERSON_NAME] will do a dashboard session with [PERSON_NAME]'s team and invite …" at bounding box center [444, 200] width 250 height 33
drag, startPoint x: 545, startPoint y: 194, endPoint x: 555, endPoint y: 193, distance: 10.0
click at [546, 194] on p "[PERSON_NAME] will do a dashboard session with [PERSON_NAME]'s team and invite …" at bounding box center [444, 200] width 250 height 33
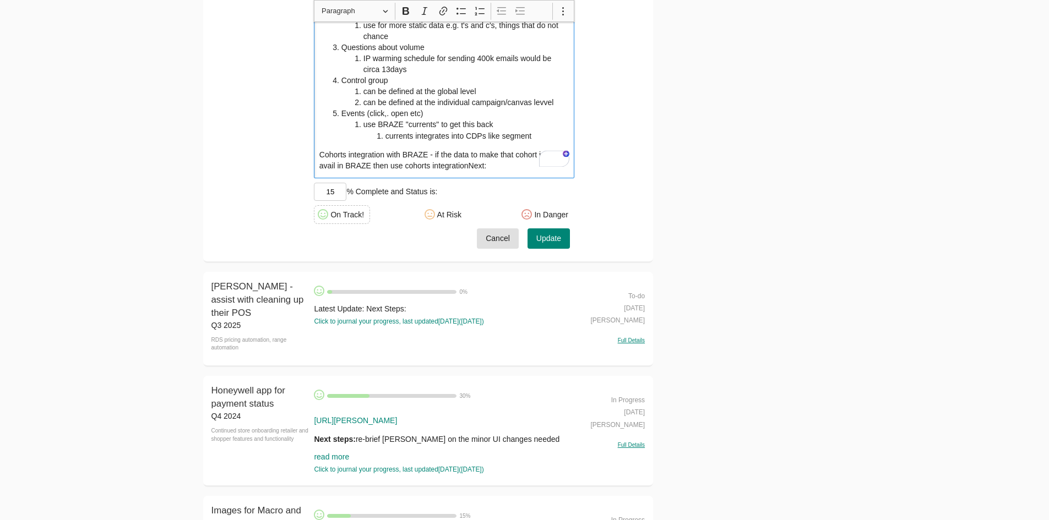
scroll to position [2254, 0]
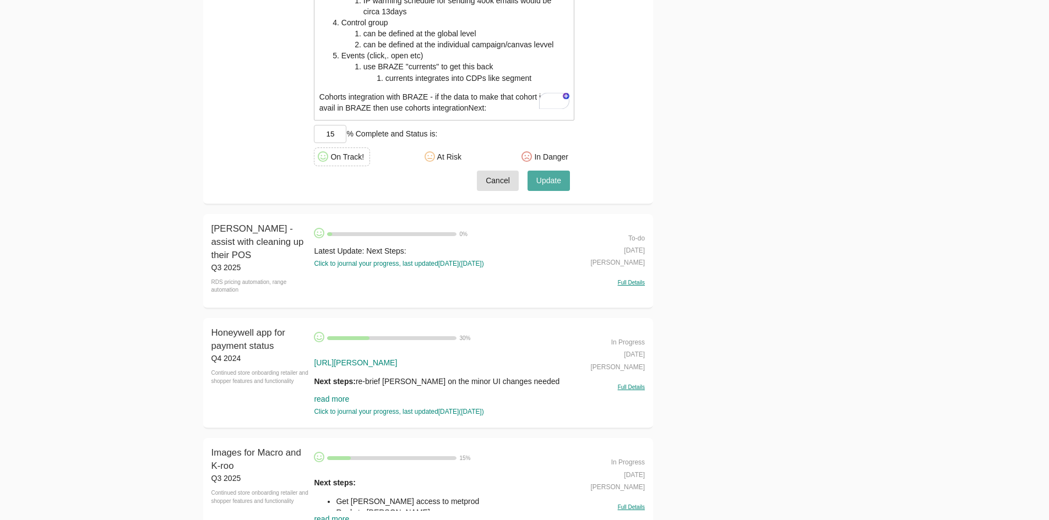
click at [567, 182] on button "Update" at bounding box center [549, 181] width 42 height 20
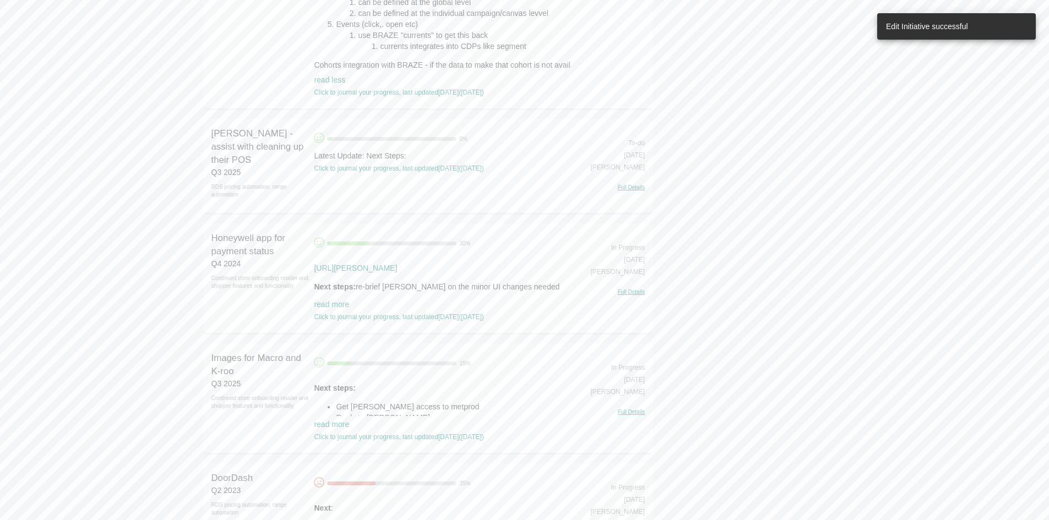
click at [361, 154] on div "0 % Latest Update: Next Steps: Click to journal your progress, last updated 13 …" at bounding box center [444, 153] width 260 height 41
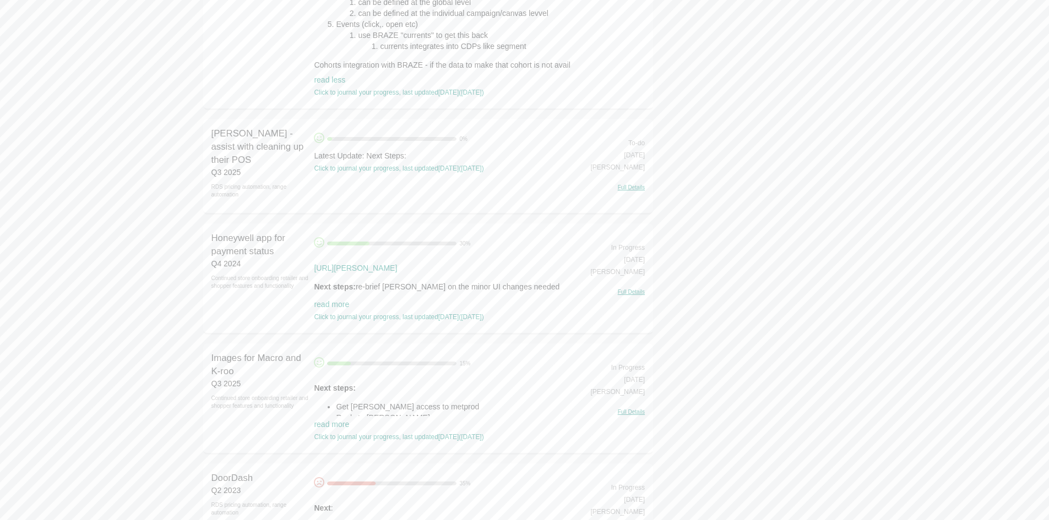
click at [358, 159] on div "Latest Update: Next Steps:" at bounding box center [444, 155] width 260 height 11
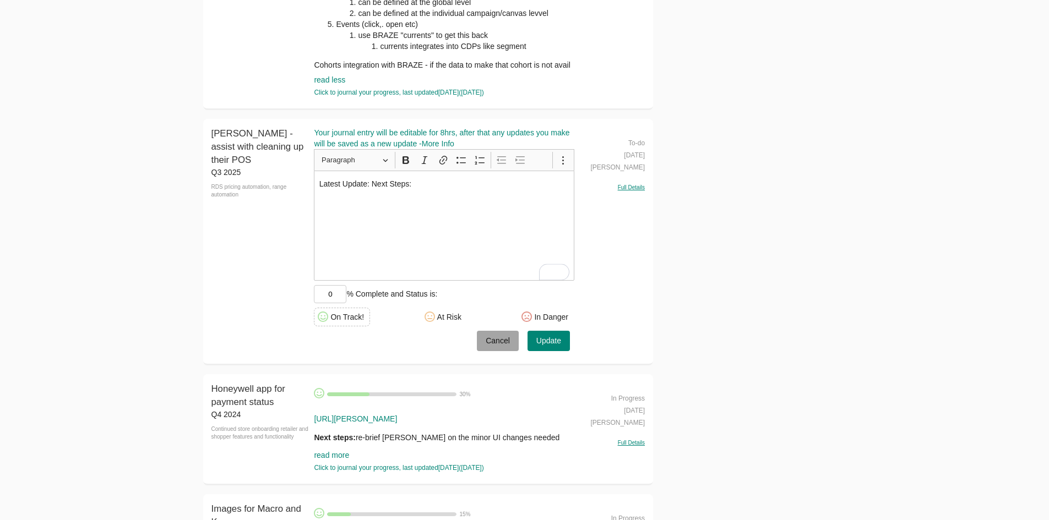
click at [512, 346] on button "Cancel" at bounding box center [498, 341] width 42 height 20
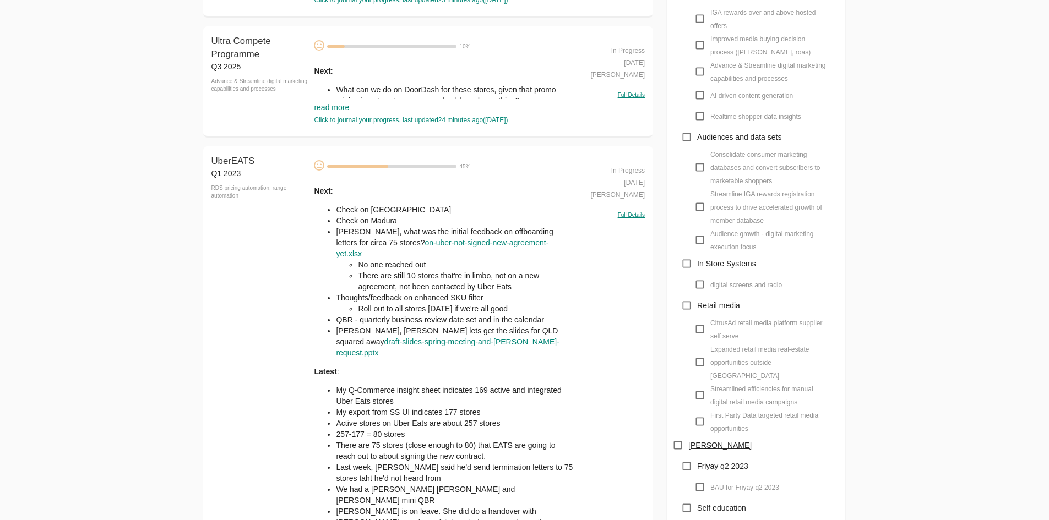
scroll to position [767, 0]
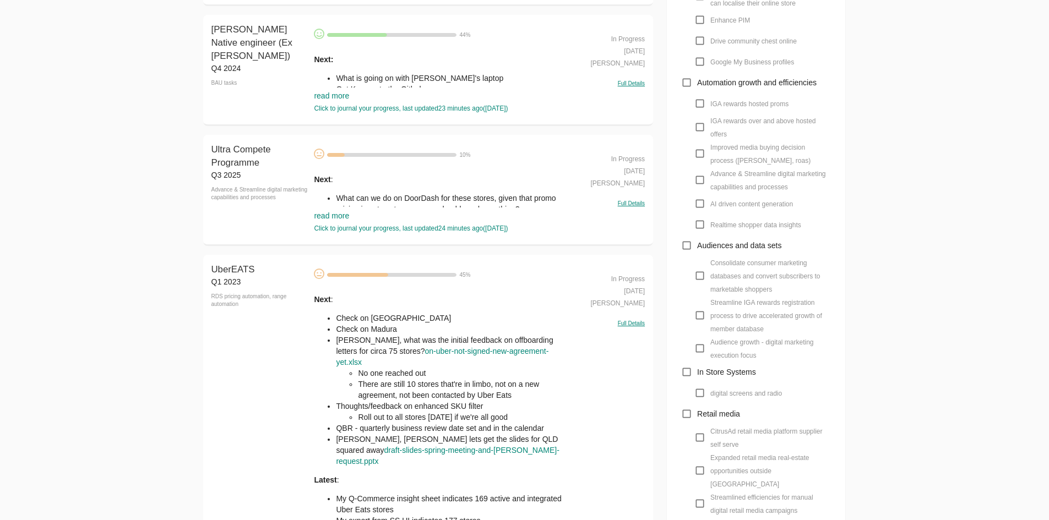
click at [362, 315] on div "Next : Check on Cranbourne West Check on Madura Brock, what was the initial fee…" at bounding box center [444, 487] width 260 height 387
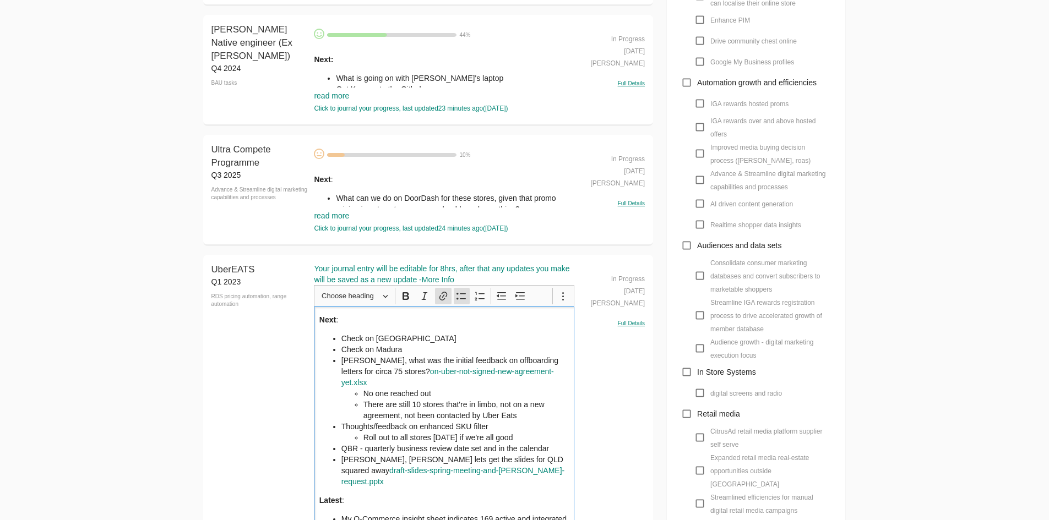
click at [344, 348] on li "Check on Madura" at bounding box center [455, 349] width 228 height 11
click at [344, 344] on li "Check on [GEOGRAPHIC_DATA]" at bounding box center [455, 338] width 228 height 11
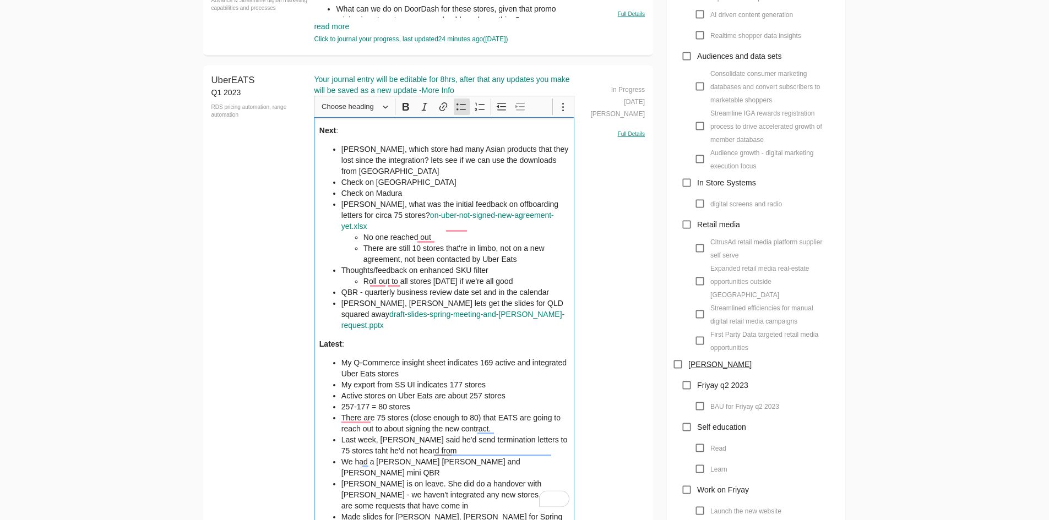
scroll to position [1153, 0]
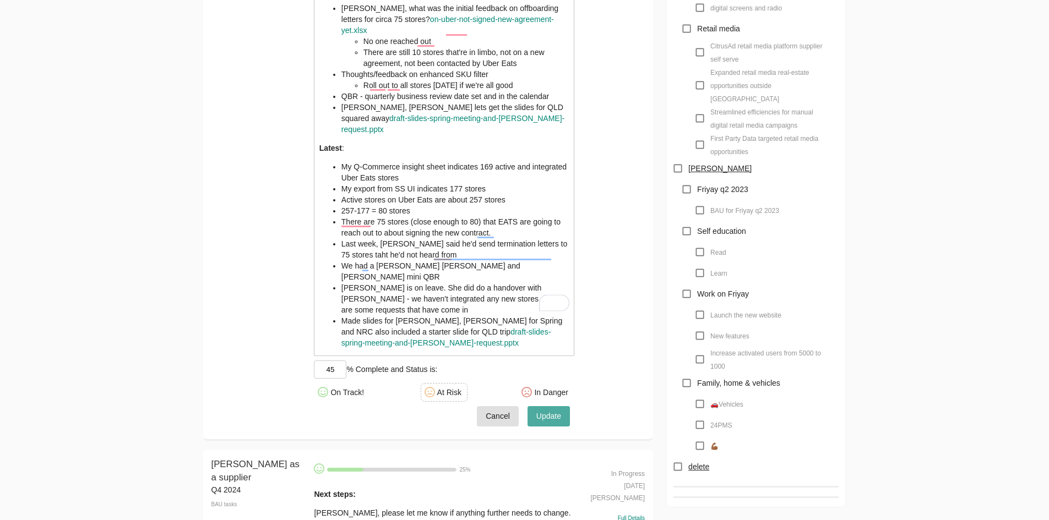
click at [561, 410] on span "Update" at bounding box center [548, 417] width 25 height 14
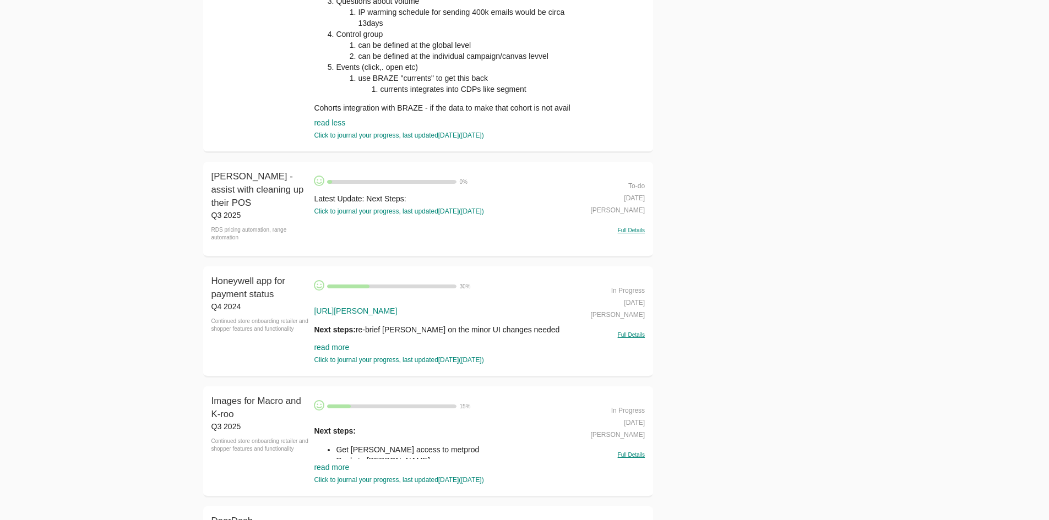
scroll to position [2364, 0]
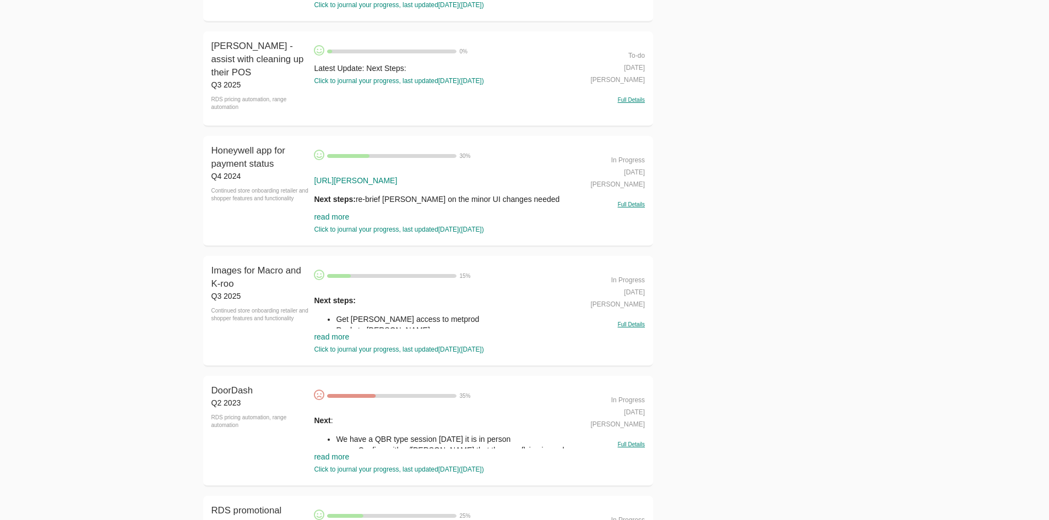
click at [343, 213] on link "read more" at bounding box center [331, 217] width 35 height 9
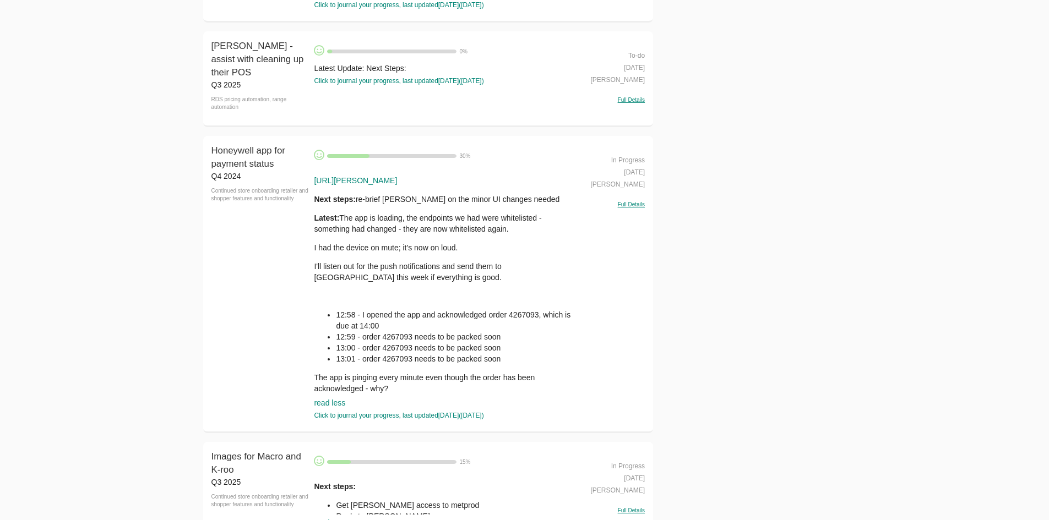
click at [366, 214] on p "Latest: The app is loading, the endpoints we had were whitelisted - something h…" at bounding box center [444, 224] width 260 height 22
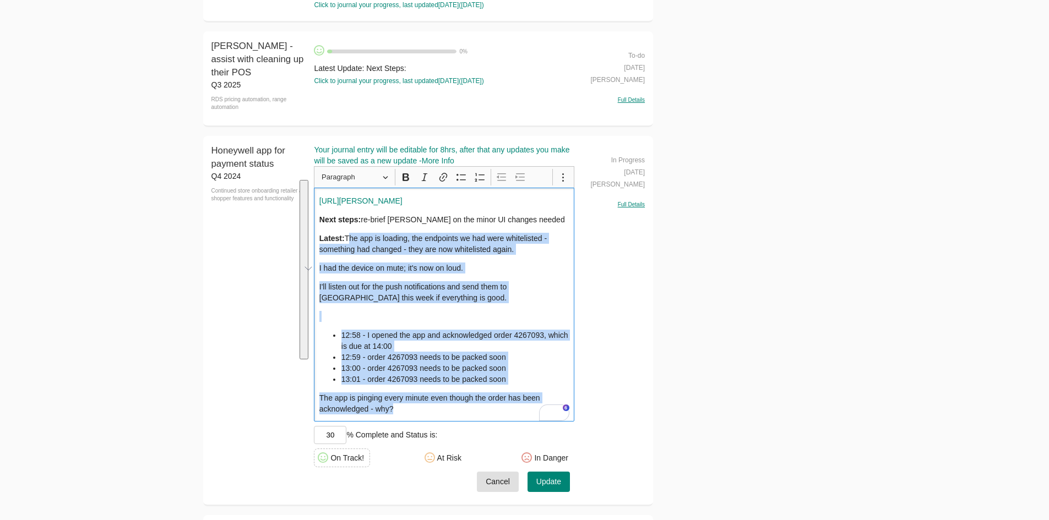
drag, startPoint x: 349, startPoint y: 228, endPoint x: 442, endPoint y: 431, distance: 223.5
click at [442, 435] on div "Your journal entry will be editable for 8hrs, after that any updates you make w…" at bounding box center [444, 318] width 260 height 348
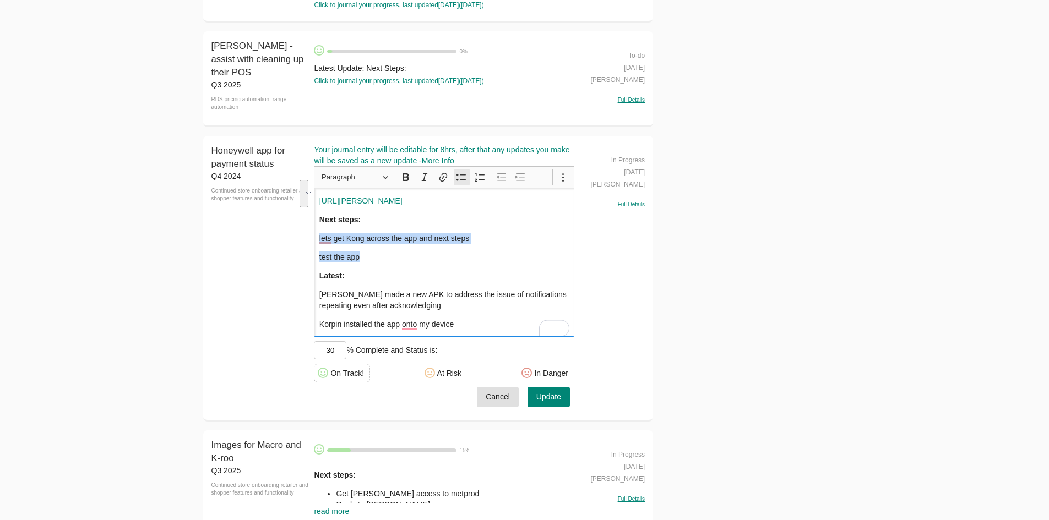
click at [460, 172] on icon "Editor toolbar" at bounding box center [461, 177] width 11 height 11
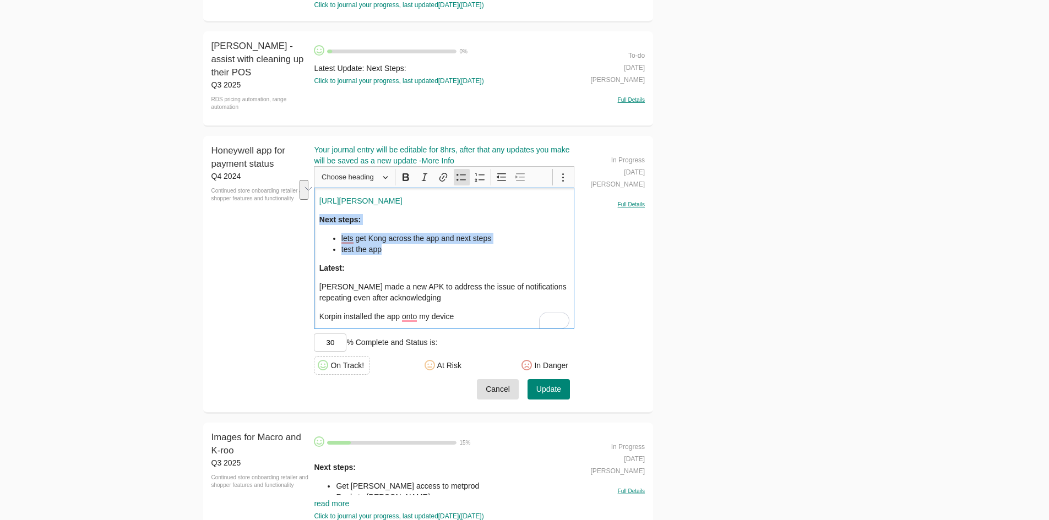
click at [568, 393] on div "Honeywell app for payment status Your journal entry will be editable for 8hrs, …" at bounding box center [444, 274] width 260 height 260
click at [565, 387] on button "Update" at bounding box center [549, 389] width 42 height 20
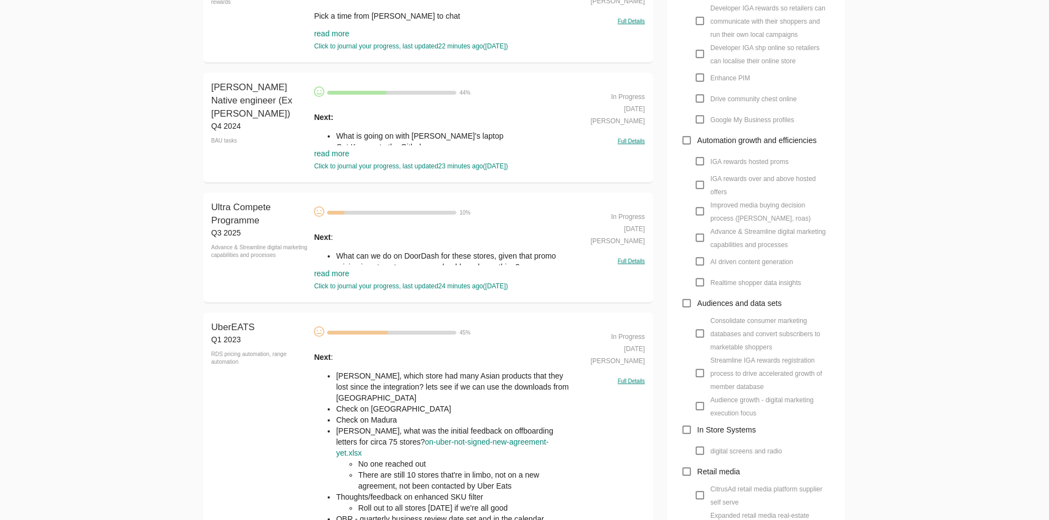
scroll to position [2580, 0]
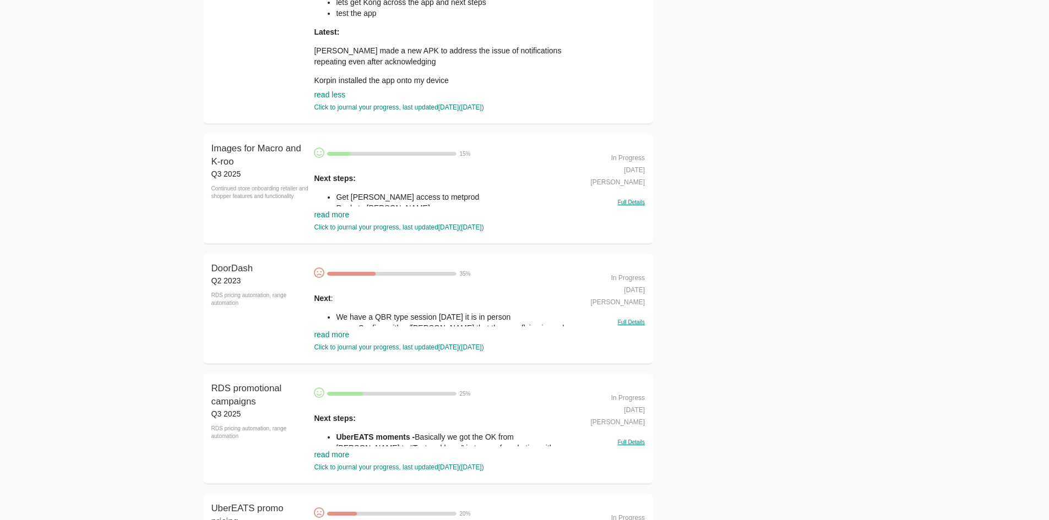
click at [320, 330] on link "read more" at bounding box center [331, 334] width 35 height 9
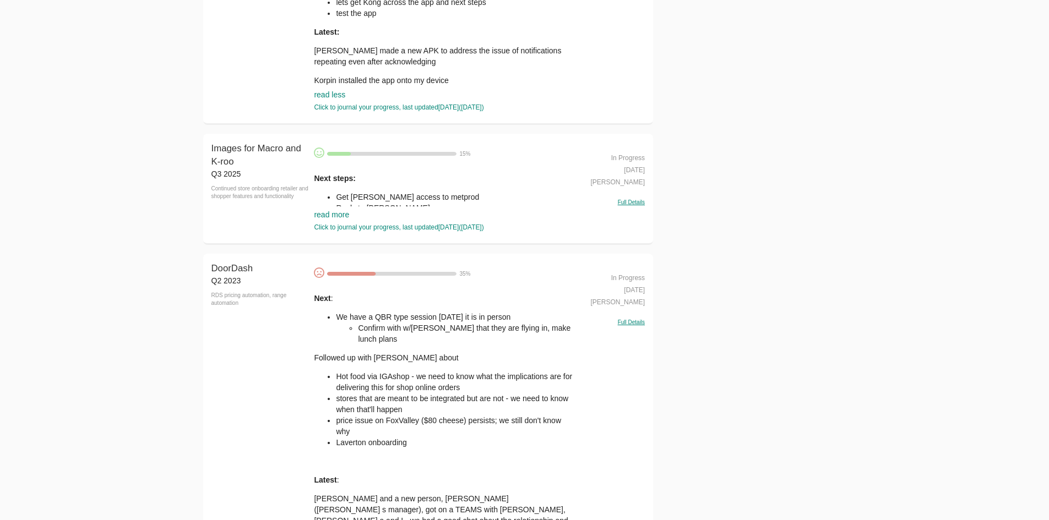
click at [365, 371] on li "Hot food via IGAshop - we need to know what the implications are for delivering…" at bounding box center [455, 382] width 238 height 22
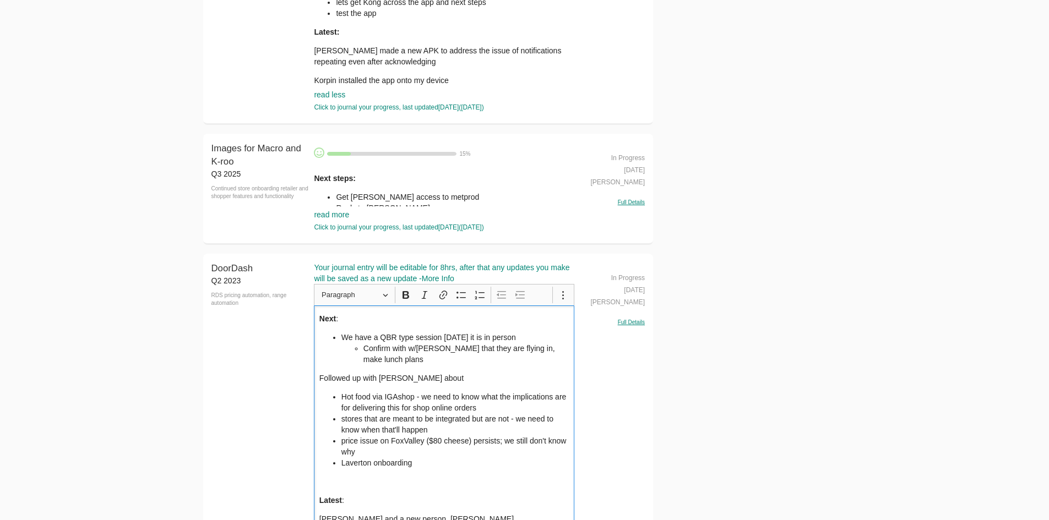
scroll to position [2745, 0]
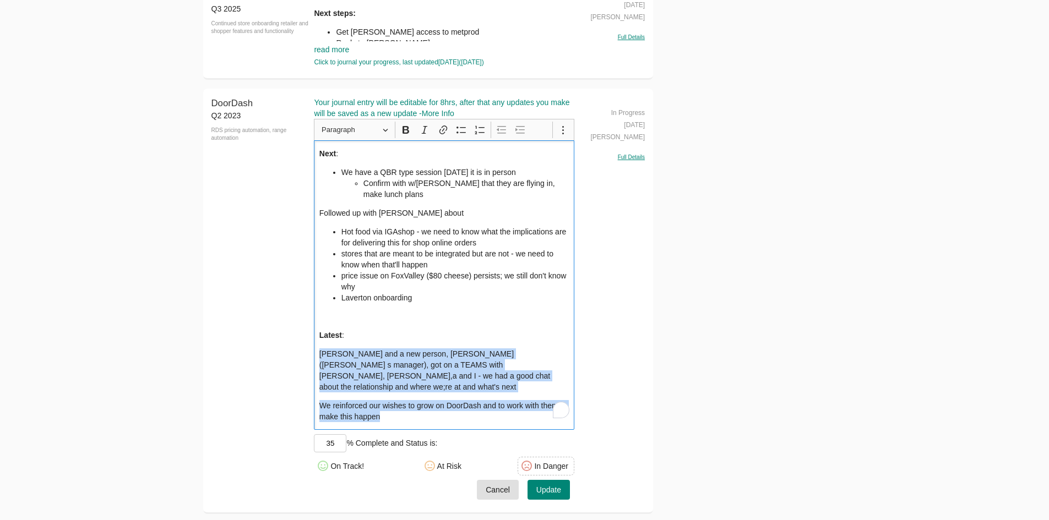
drag, startPoint x: 411, startPoint y: 389, endPoint x: 302, endPoint y: 340, distance: 119.3
click at [302, 340] on div "DoorDash Q2 2023 RDS pricing automation, range automation DoorDash Your journal…" at bounding box center [428, 302] width 450 height 426
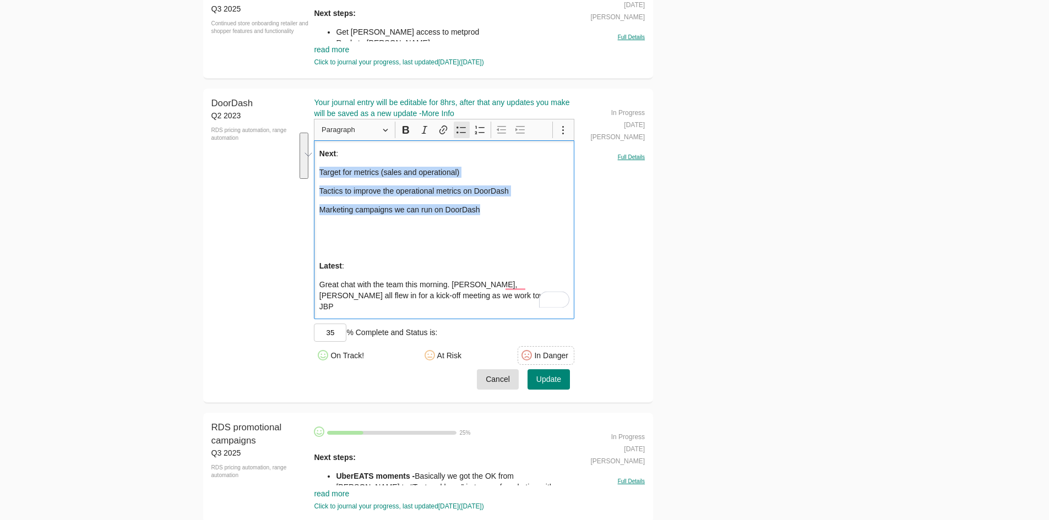
click at [460, 124] on icon "Editor toolbar" at bounding box center [461, 129] width 11 height 11
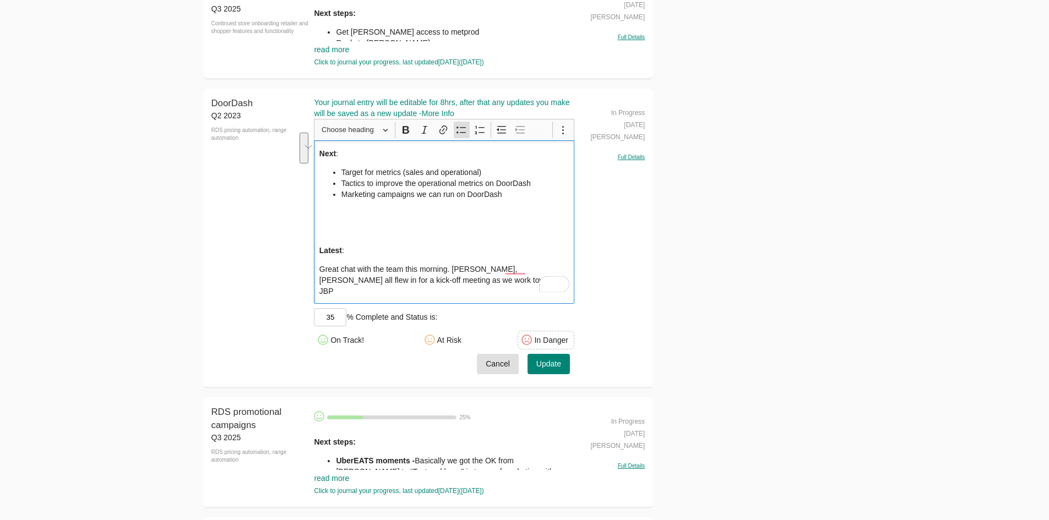
click at [469, 245] on p "Latest :" at bounding box center [444, 250] width 250 height 11
click at [457, 209] on p "Rich Text Editor, main" at bounding box center [444, 213] width 250 height 11
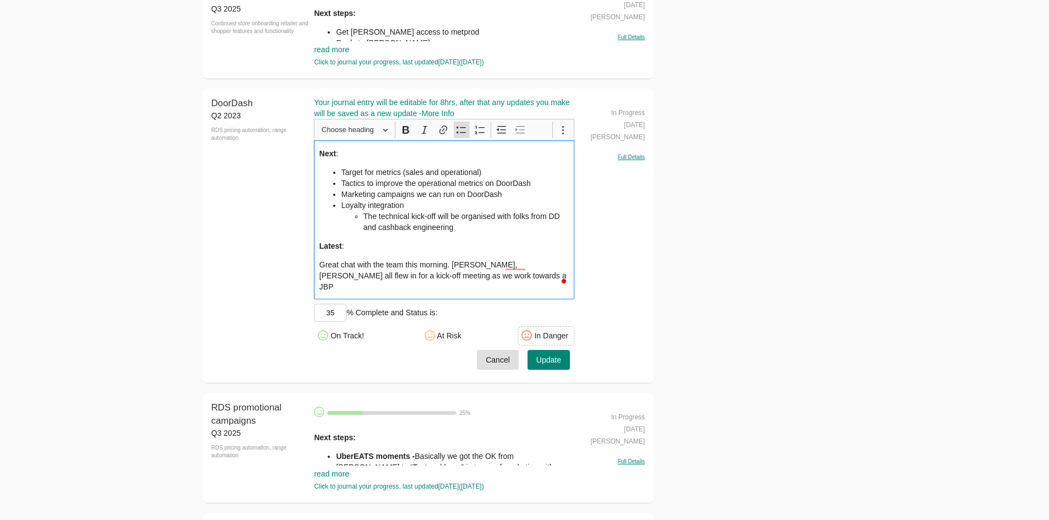
click at [513, 189] on li "Marketing campaigns we can run on DoorDash" at bounding box center [455, 194] width 228 height 11
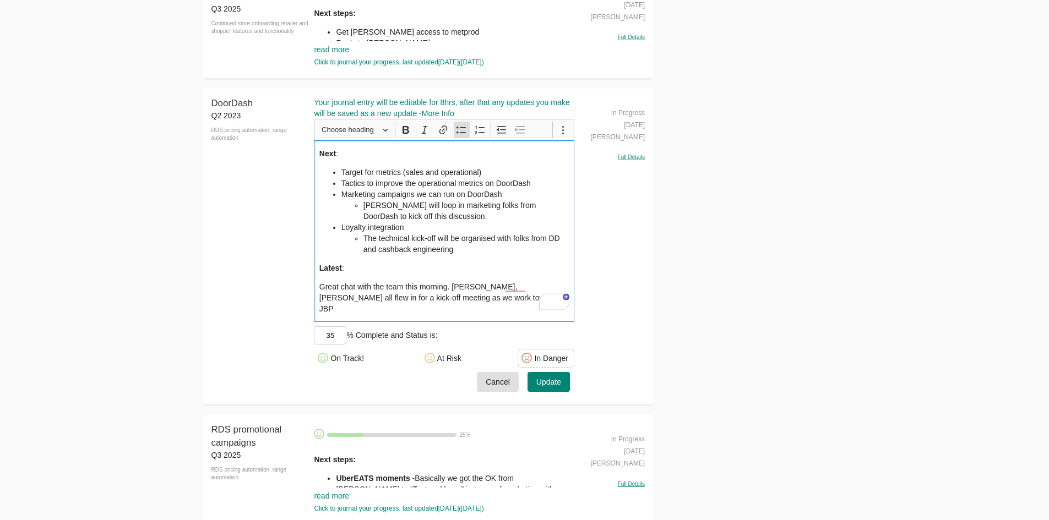
click at [536, 178] on li "Tactics to improve the operational metrics on DoorDash" at bounding box center [455, 183] width 228 height 11
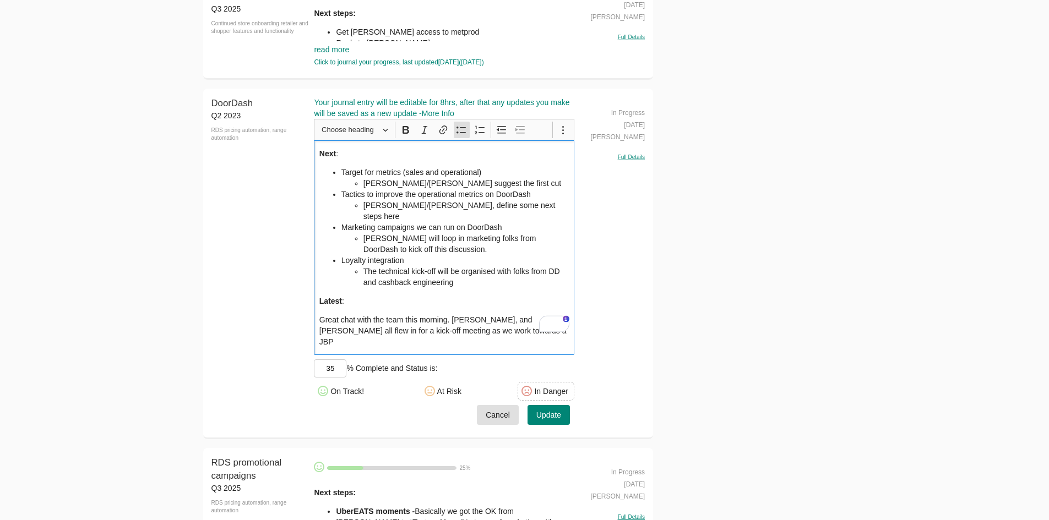
click at [479, 266] on li "The technical kick-off will be organised with folks from DD and cashback engine…" at bounding box center [466, 277] width 206 height 22
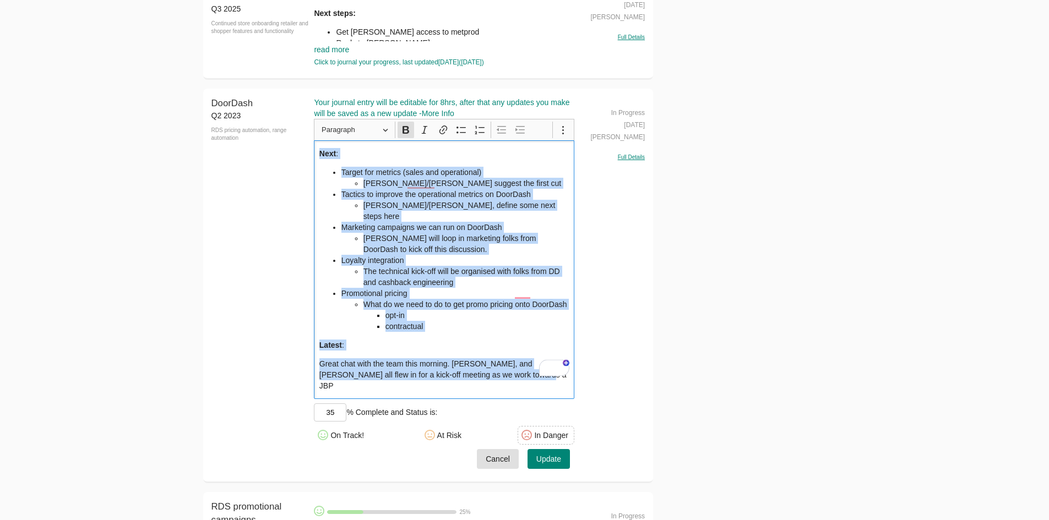
click at [497, 360] on p "Great chat with the team this morning. Tyler, Shaaron, and Cindy all flew in fo…" at bounding box center [444, 374] width 250 height 33
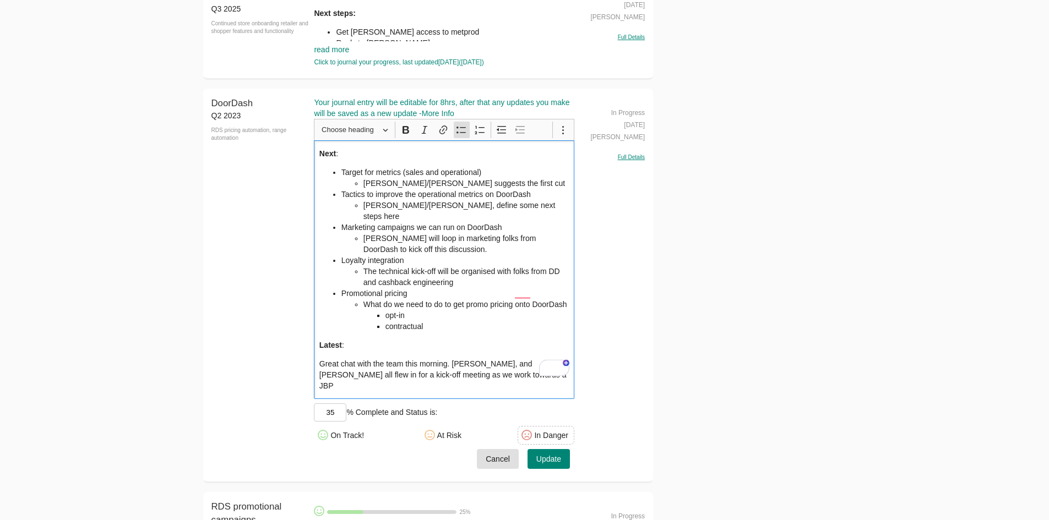
click at [389, 167] on li "Target for metrics (sales and operational) Paul/Robbie suggests the first cut" at bounding box center [455, 178] width 228 height 22
click at [393, 154] on div "Next : Target for metrics (sales and operational) Paul/Robbie suggests the firs…" at bounding box center [444, 269] width 260 height 259
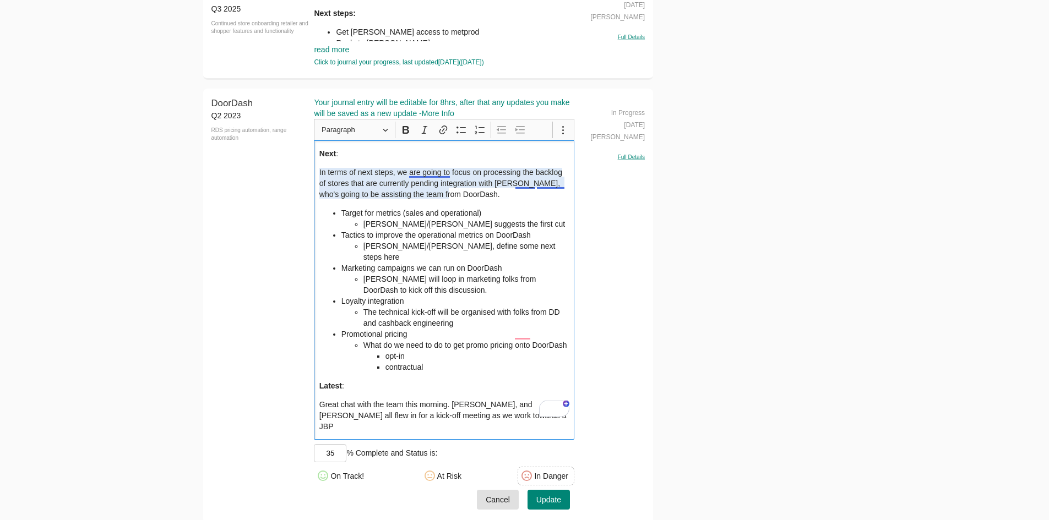
click at [529, 178] on p "In terms of next steps, we are going to focus on processing the backlog of stor…" at bounding box center [444, 183] width 250 height 33
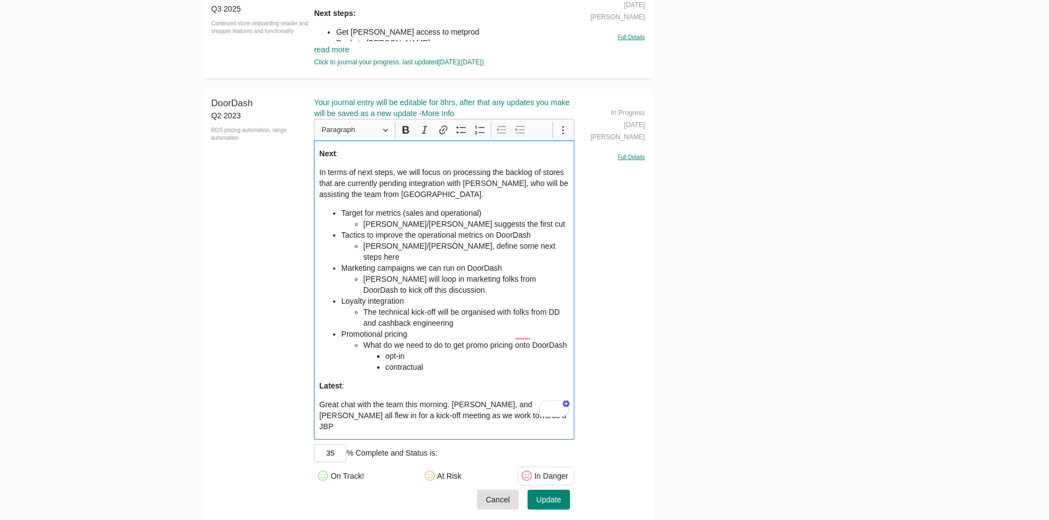
click at [483, 181] on p "In terms of next steps, we will focus on processing the backlog of stores that …" at bounding box center [444, 183] width 250 height 33
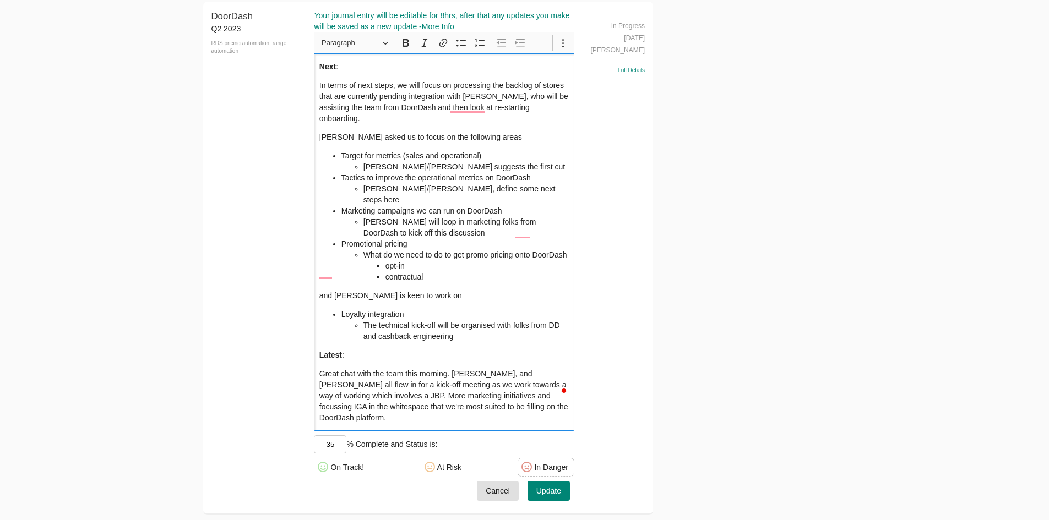
scroll to position [2910, 0]
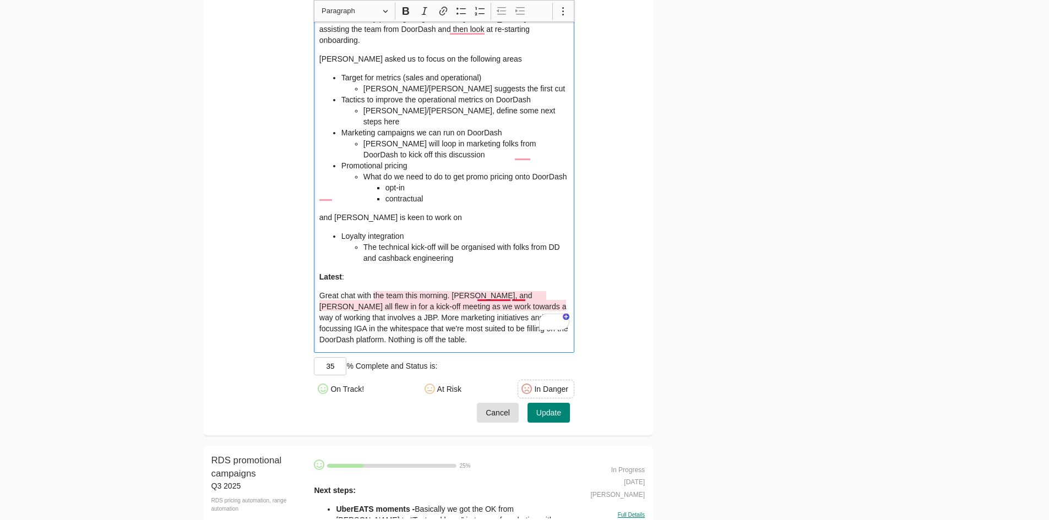
click at [492, 307] on p "Great chat with the team this morning. Tyler, Shaaron, and Cindy all flew in fo…" at bounding box center [444, 317] width 250 height 55
click at [507, 242] on li "The technical kick-off will be organised with folks from DD and cashback engine…" at bounding box center [466, 253] width 206 height 22
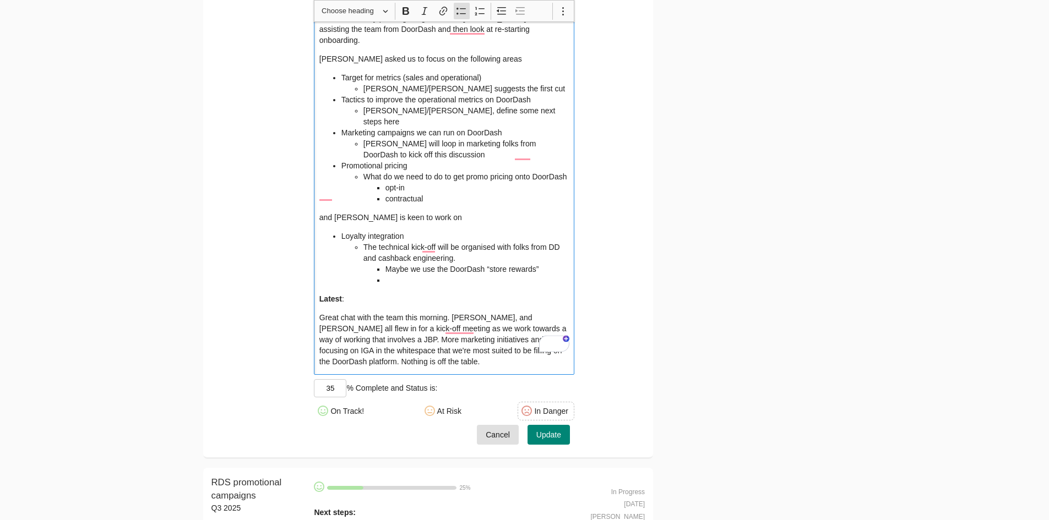
click at [346, 231] on li "Loyalty integration The technical kick-off will be organised with folks from DD…" at bounding box center [455, 258] width 228 height 55
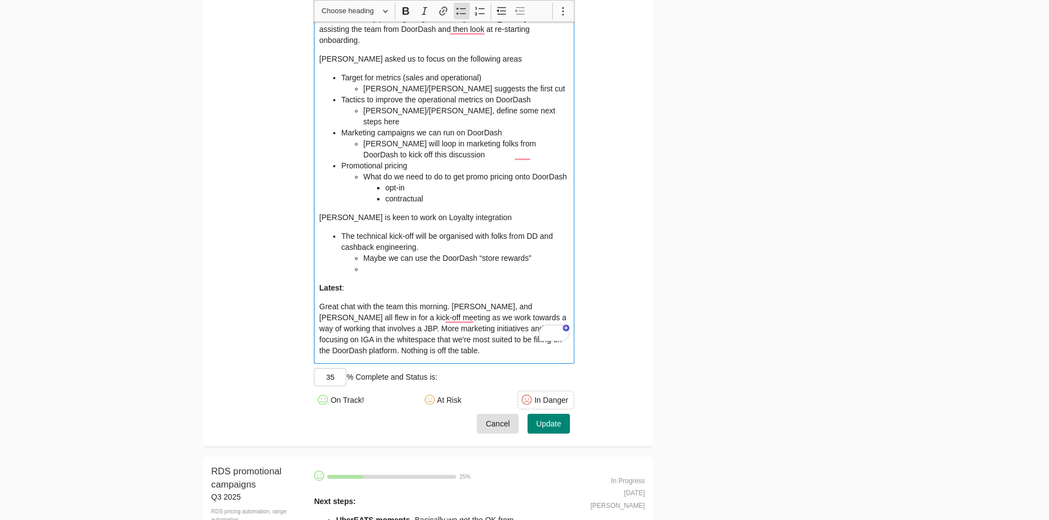
click at [383, 264] on li "Rich Text Editor, main" at bounding box center [466, 269] width 206 height 11
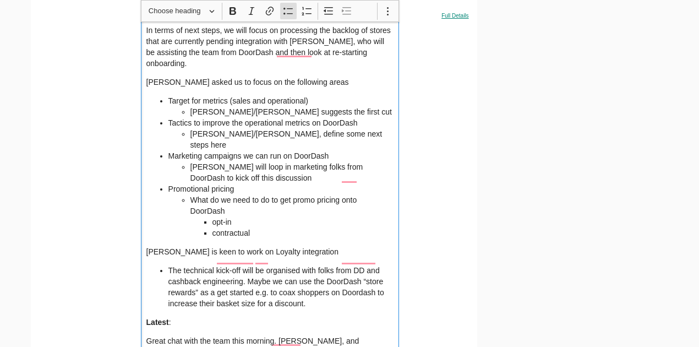
scroll to position [2873, 0]
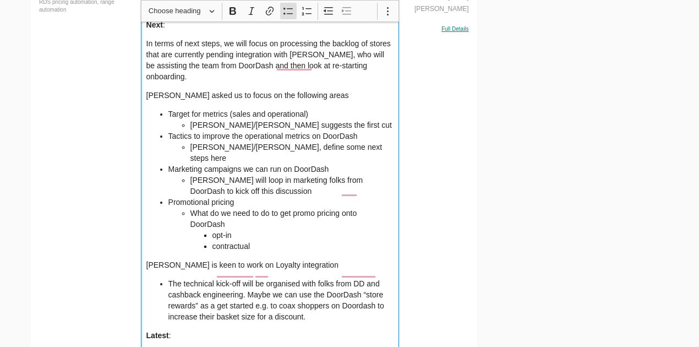
click at [296, 90] on p "[PERSON_NAME] asked us to focus on the following areas" at bounding box center [270, 95] width 248 height 11
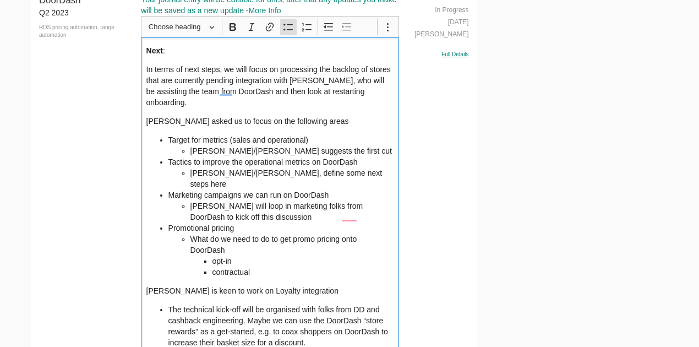
scroll to position [2837, 0]
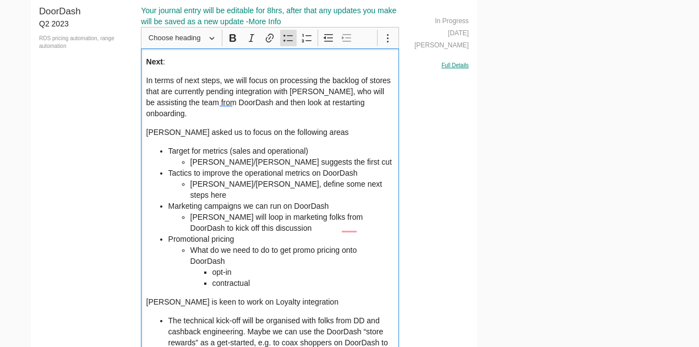
click at [339, 178] on li "Paul/Robbie, define some next steps here" at bounding box center [293, 189] width 204 height 22
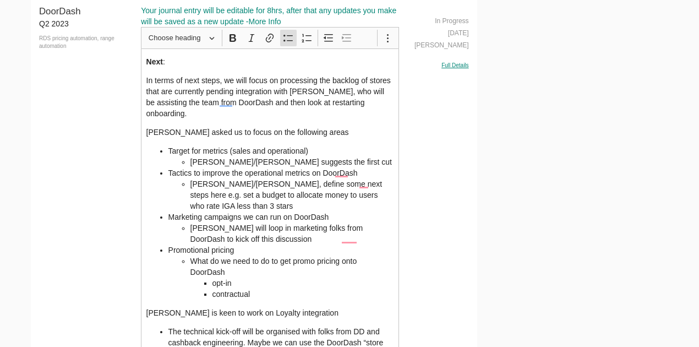
click at [240, 222] on li "[PERSON_NAME] will loop in marketing folks from DoorDash to kick off this discu…" at bounding box center [293, 233] width 204 height 22
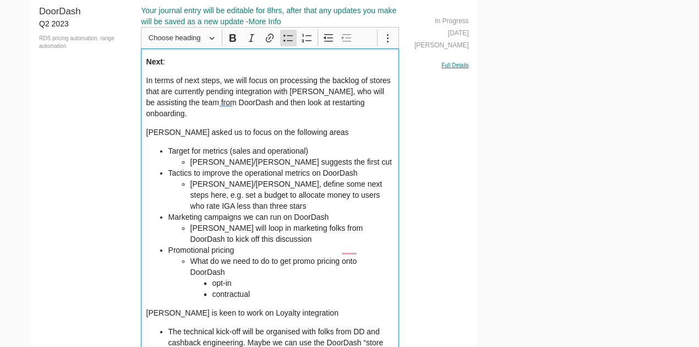
click at [340, 178] on li "Paul/Robbie, define some next steps here, e.g. set a budget to allocate money t…" at bounding box center [293, 194] width 204 height 33
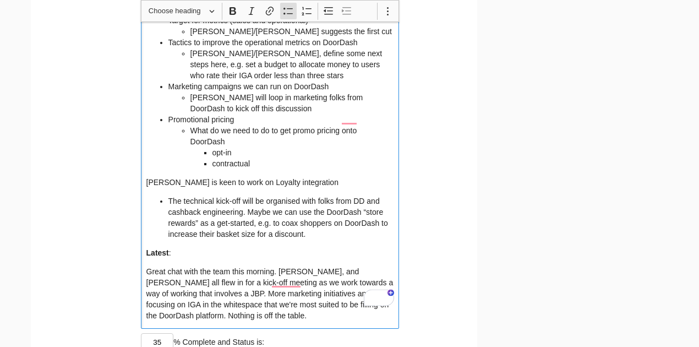
scroll to position [3020, 0]
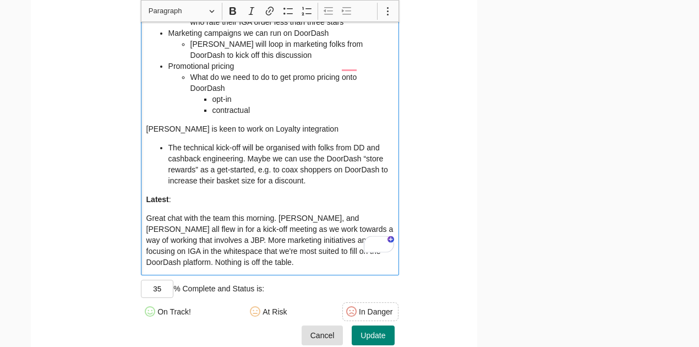
click at [295, 231] on p "Great chat with the team this morning. Tyler, Shaaron, and Cindy all flew in fo…" at bounding box center [270, 240] width 248 height 55
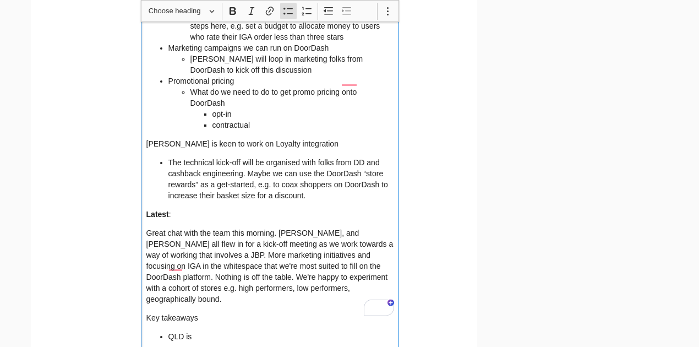
scroll to position [3041, 0]
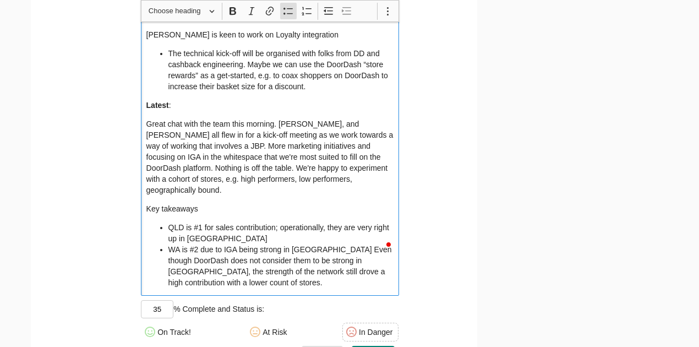
click at [249, 222] on li "QLD is #1 for sales contribution; operationally, they are very right up in [GEO…" at bounding box center [282, 233] width 226 height 22
click at [374, 222] on li "QLD is #1 for sales contribution; operationally, they are very right up in [GEO…" at bounding box center [282, 233] width 226 height 22
click at [332, 244] on li "WA is #2 due to IGA being strong in [GEOGRAPHIC_DATA] Even though DoorDash does…" at bounding box center [282, 266] width 226 height 44
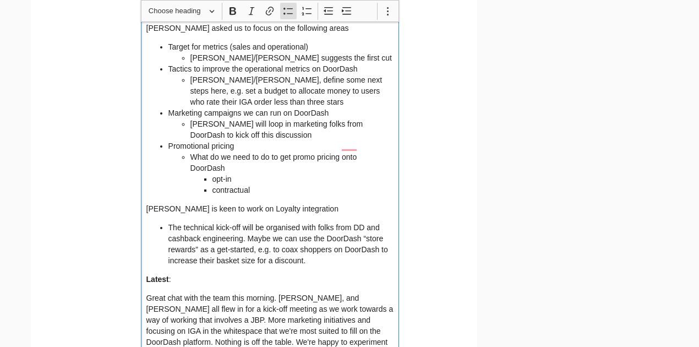
scroll to position [2931, 0]
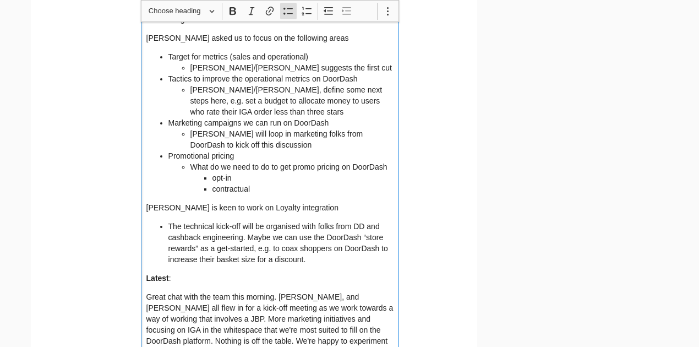
click at [351, 183] on li "contractual" at bounding box center [304, 188] width 182 height 11
click at [352, 172] on li "opt-in" at bounding box center [304, 177] width 182 height 11
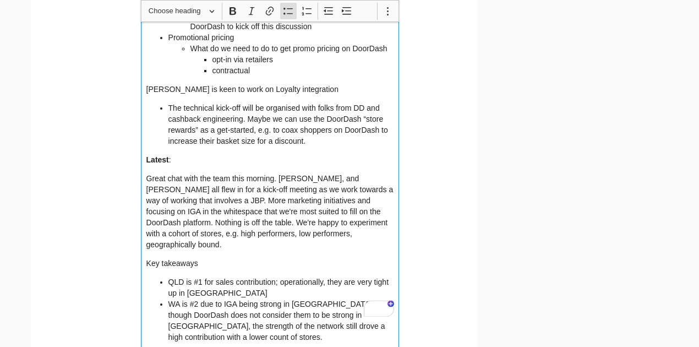
scroll to position [3078, 0]
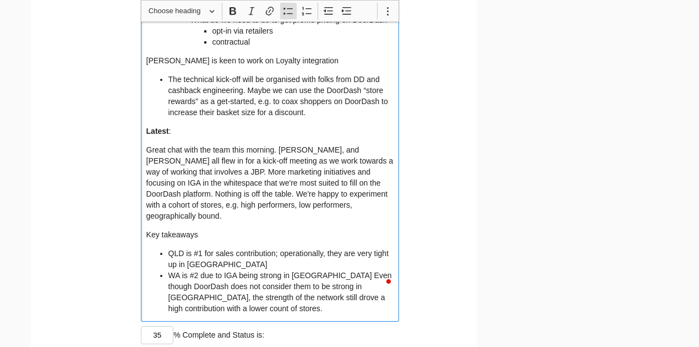
click at [262, 270] on li "WA is #2 due to IGA being strong in [GEOGRAPHIC_DATA] Even though DoorDash does…" at bounding box center [282, 292] width 226 height 44
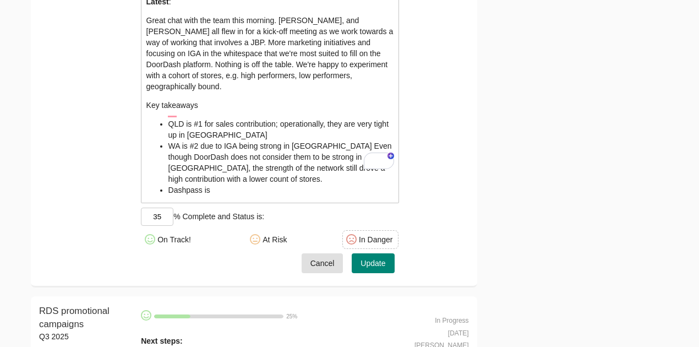
scroll to position [3225, 0]
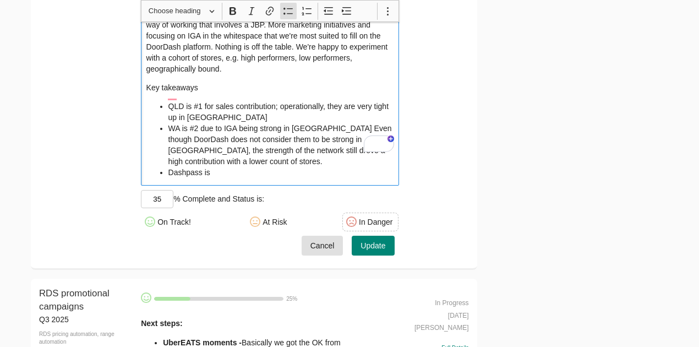
click at [245, 167] on li "Dashpass is" at bounding box center [282, 172] width 226 height 11
click at [365, 239] on span "Update" at bounding box center [373, 246] width 25 height 14
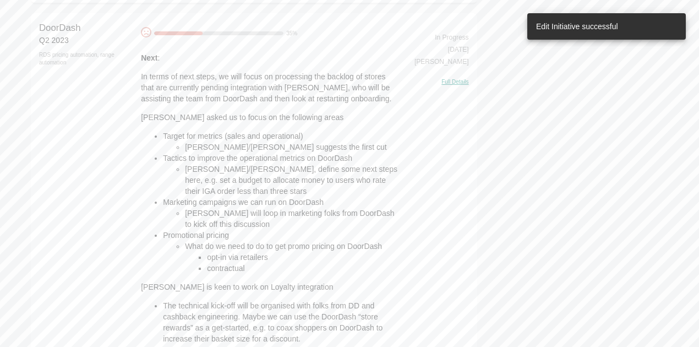
click at [342, 197] on li "Marketing campaigns we can run on DoorDash Shaaron will loop in marketing folks…" at bounding box center [281, 213] width 236 height 33
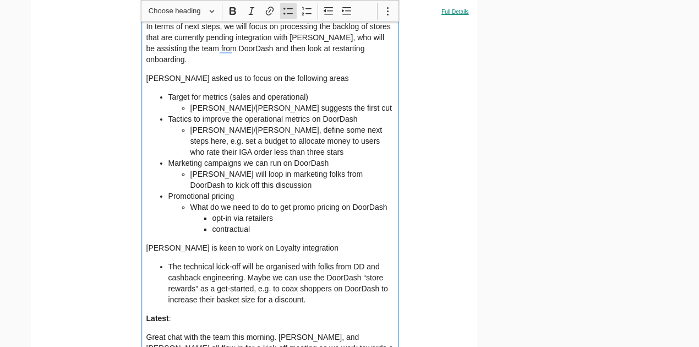
scroll to position [2931, 0]
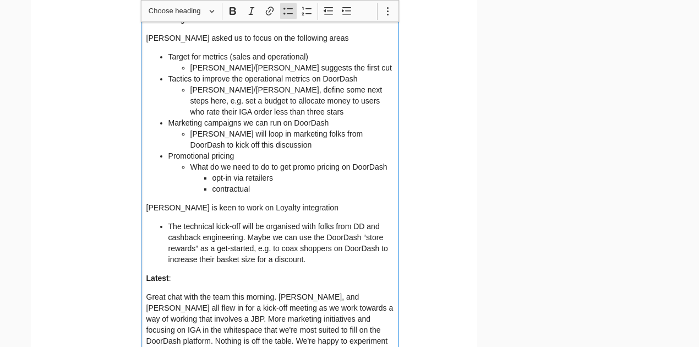
click at [328, 236] on li "The technical kick-off will be organised with folks from DD and cashback engine…" at bounding box center [282, 243] width 226 height 44
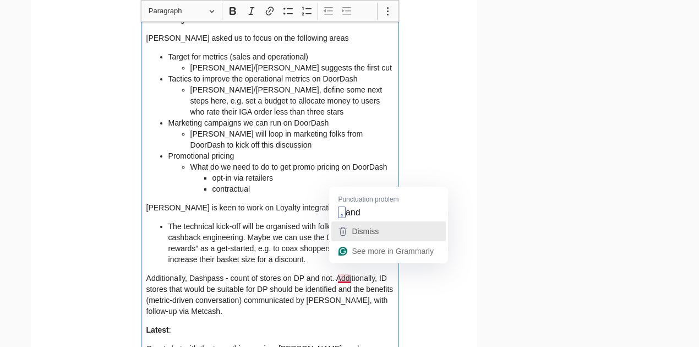
click at [366, 227] on span "Dismiss" at bounding box center [365, 231] width 27 height 9
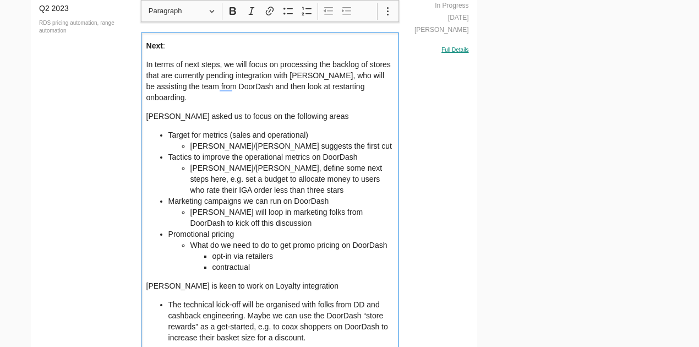
scroll to position [2821, 0]
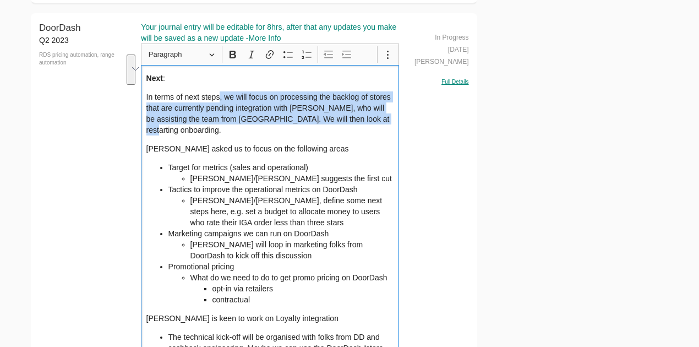
drag, startPoint x: 367, startPoint y: 106, endPoint x: 220, endPoint y: 84, distance: 148.1
click at [220, 91] on p "In terms of next steps, we will focus on processing the backlog of stores that …" at bounding box center [270, 113] width 248 height 44
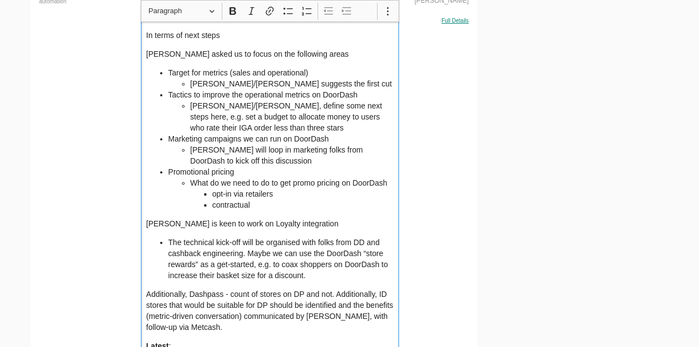
scroll to position [2894, 0]
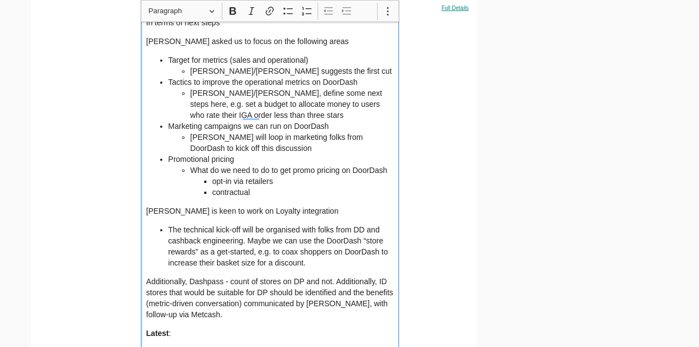
click at [323, 258] on div "Next : In terms of next steps Fiona asked us to focus on the following areas Ta…" at bounding box center [270, 279] width 258 height 577
click at [328, 249] on li "The technical kick-off will be organised with folks from DD and cashback engine…" at bounding box center [282, 246] width 226 height 44
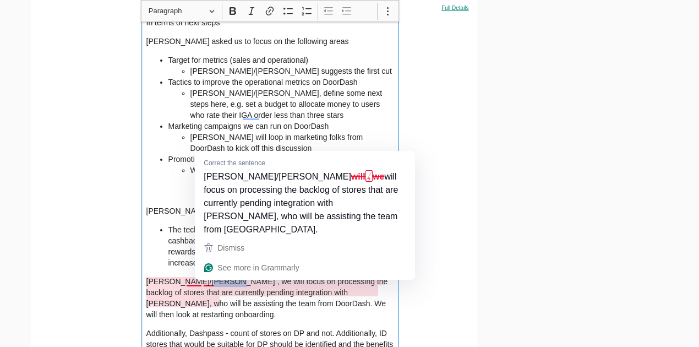
drag, startPoint x: 198, startPoint y: 271, endPoint x: 216, endPoint y: 270, distance: 18.2
click at [216, 276] on p "Cindy/Luke will , we will focus on processing the backlog of stores that are cu…" at bounding box center [270, 298] width 248 height 44
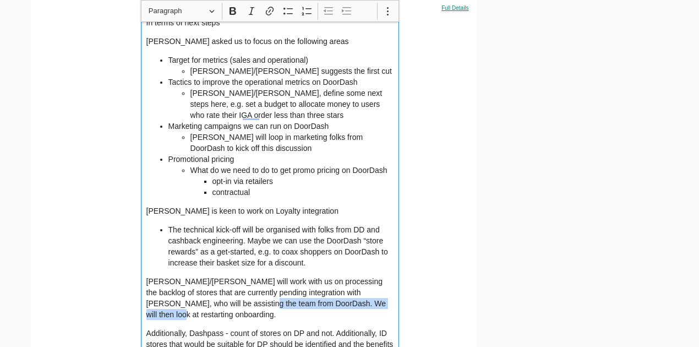
drag, startPoint x: 204, startPoint y: 292, endPoint x: 343, endPoint y: 291, distance: 138.8
click at [343, 291] on p "Cindy/Luke will work with us on processing the backlog of stores that are curre…" at bounding box center [270, 298] width 248 height 44
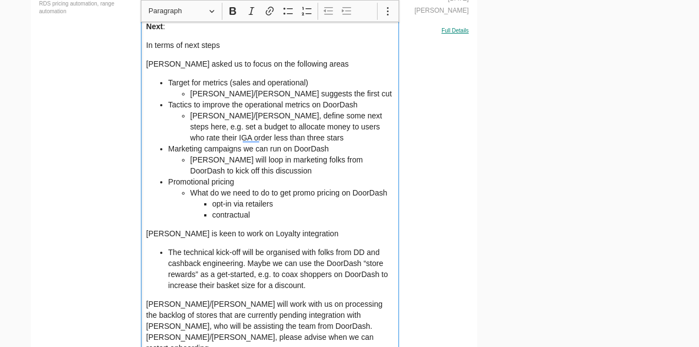
scroll to position [3041, 0]
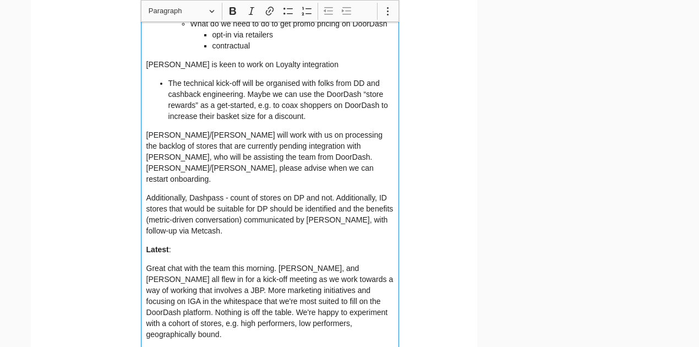
click at [209, 202] on p "Additionally, Dashpass - count of stores on DP and not. Additionally, ID stores…" at bounding box center [270, 214] width 248 height 44
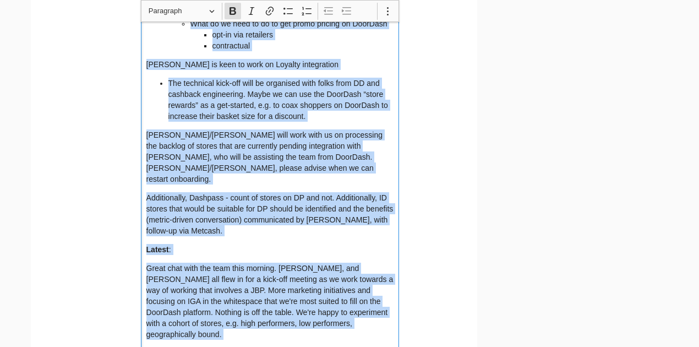
copy div "Next : In terms of next steps Fiona asked us to focus on the following areas Ta…"
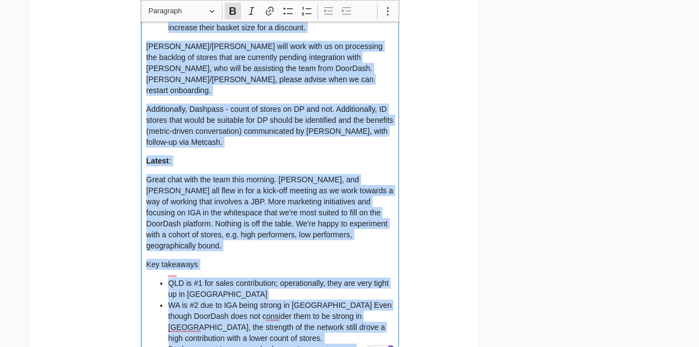
scroll to position [3225, 0]
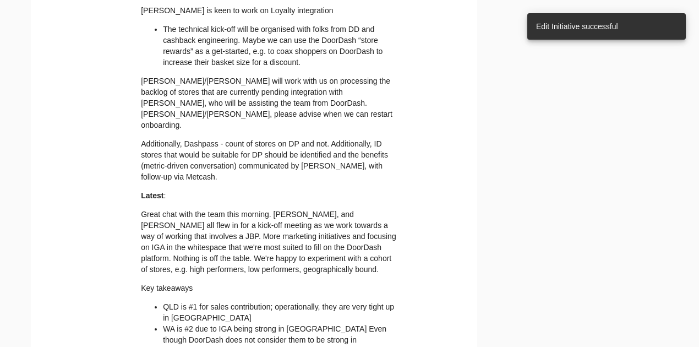
scroll to position [2968, 0]
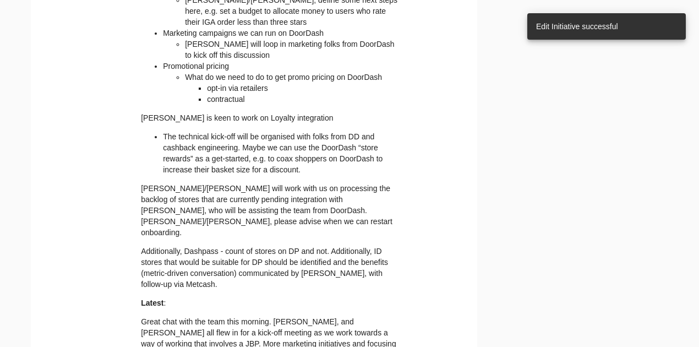
click at [256, 183] on p "[PERSON_NAME]/[PERSON_NAME] will work with us on processing the backlog of stor…" at bounding box center [270, 210] width 258 height 55
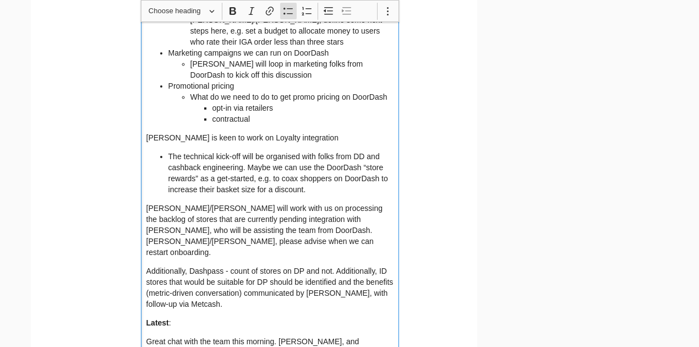
drag, startPoint x: 211, startPoint y: 95, endPoint x: 463, endPoint y: 98, distance: 251.1
click at [213, 102] on li "opt-in via retailers" at bounding box center [304, 107] width 182 height 11
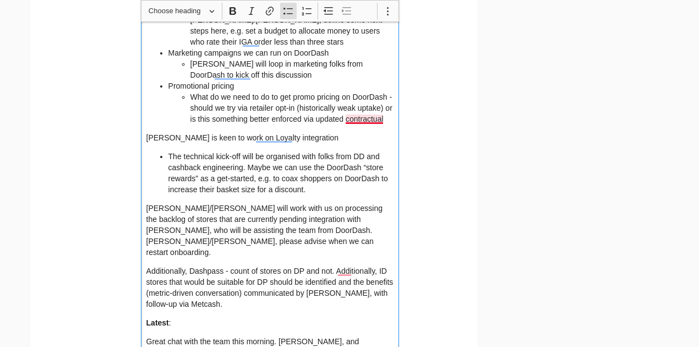
click at [379, 111] on li "What do we need to do to get promo pricing on DoorDash - should we try via reta…" at bounding box center [293, 107] width 204 height 33
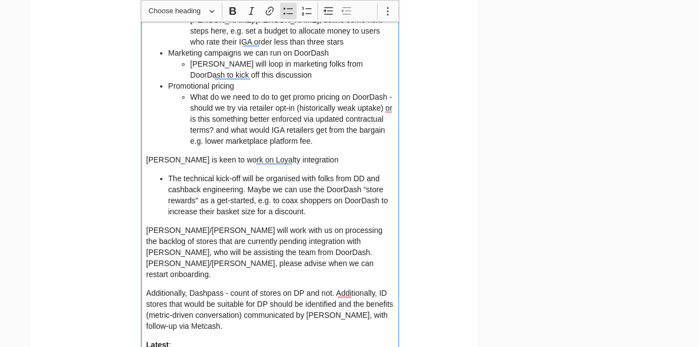
click at [224, 132] on li "What do we need to do to get promo pricing on DoorDash - should we try via reta…" at bounding box center [293, 118] width 204 height 55
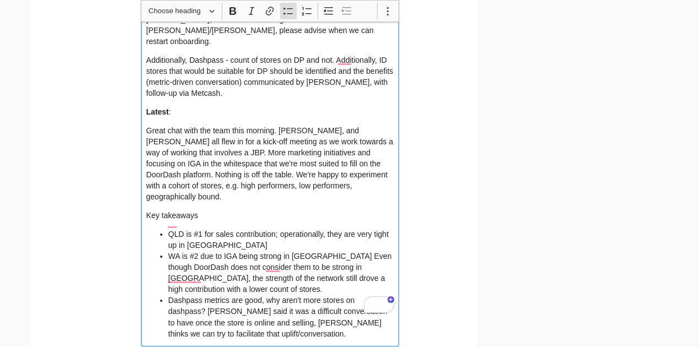
scroll to position [3261, 0]
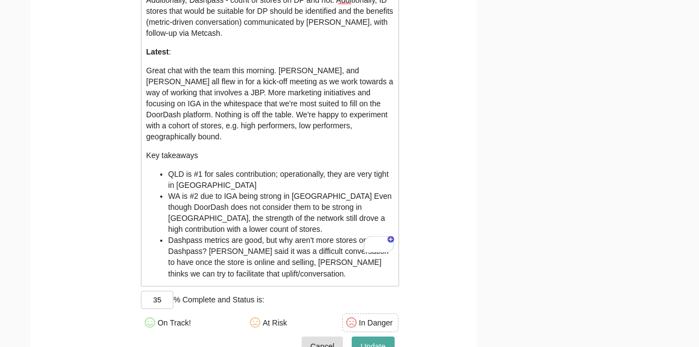
click at [365, 340] on span "Update" at bounding box center [373, 347] width 25 height 14
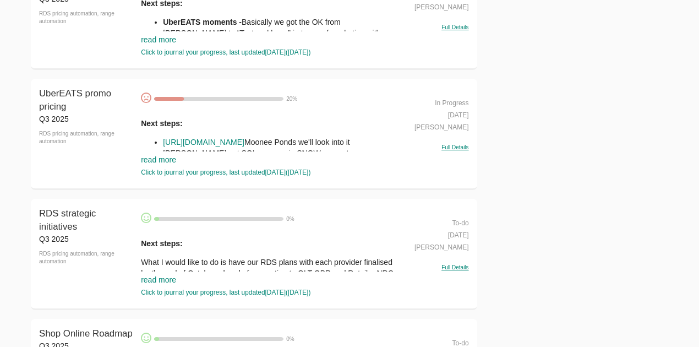
scroll to position [3868, 0]
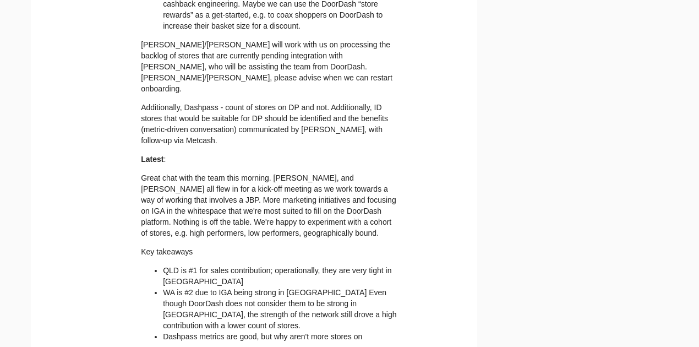
scroll to position [3023, 0]
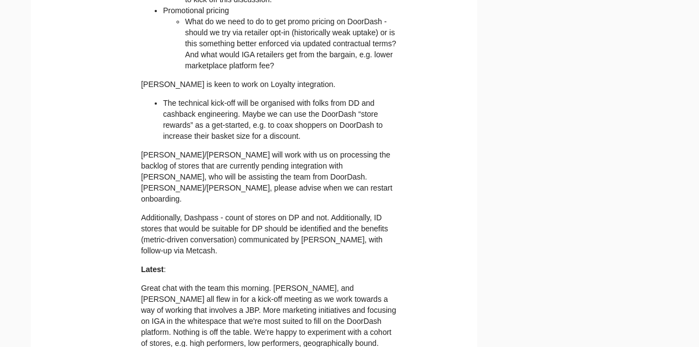
click at [232, 212] on p "Additionally, Dashpass - count of stores on DP and not. Additionally, ID stores…" at bounding box center [270, 234] width 258 height 44
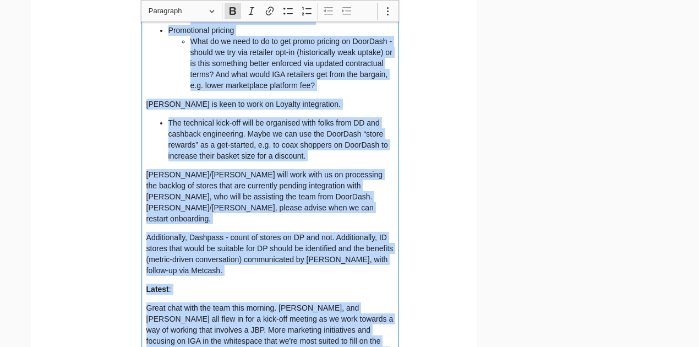
copy div "Lore : Ip dolor si amet conse Adipi elits do ei tempo in utl etdolorem aliqu En…"
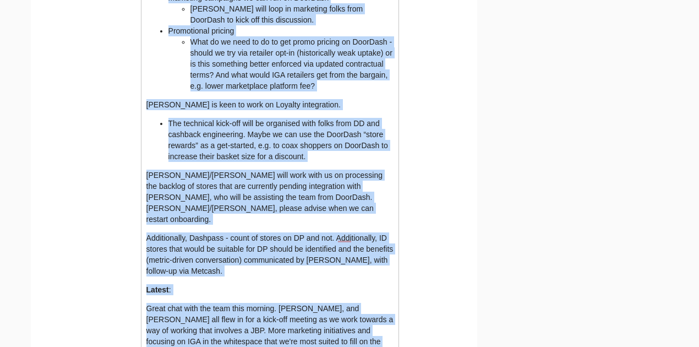
click at [263, 202] on div "Next : In terms of next steps [PERSON_NAME] asked us to focus on the following …" at bounding box center [270, 193] width 258 height 662
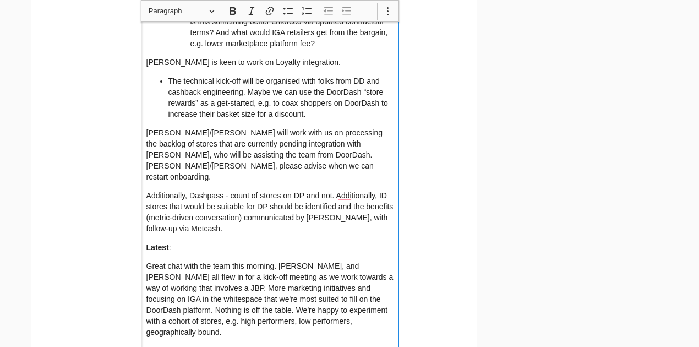
scroll to position [3317, 0]
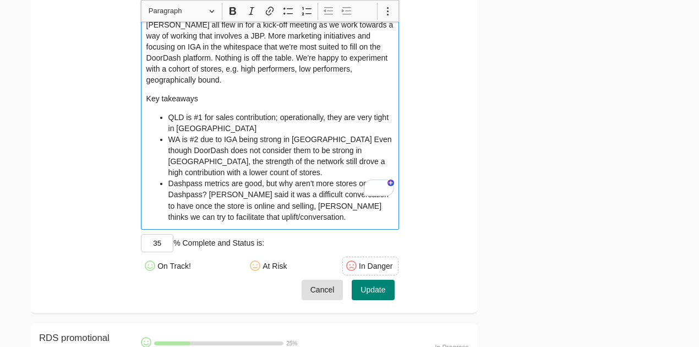
click at [366, 283] on span "Update" at bounding box center [373, 290] width 25 height 14
